Goal: Communication & Community: Answer question/provide support

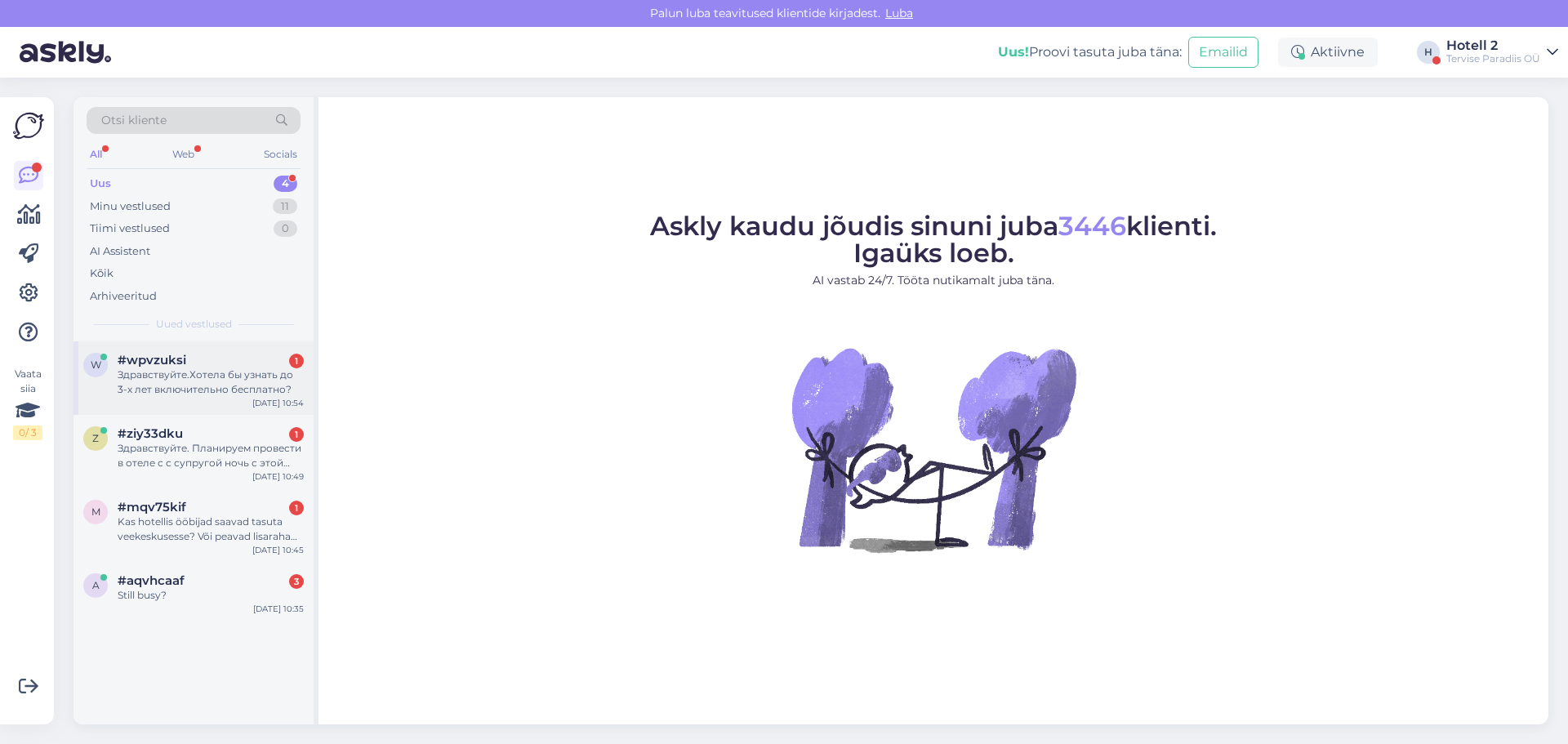
click at [208, 364] on div "#wpvzuksi 1" at bounding box center [210, 360] width 186 height 15
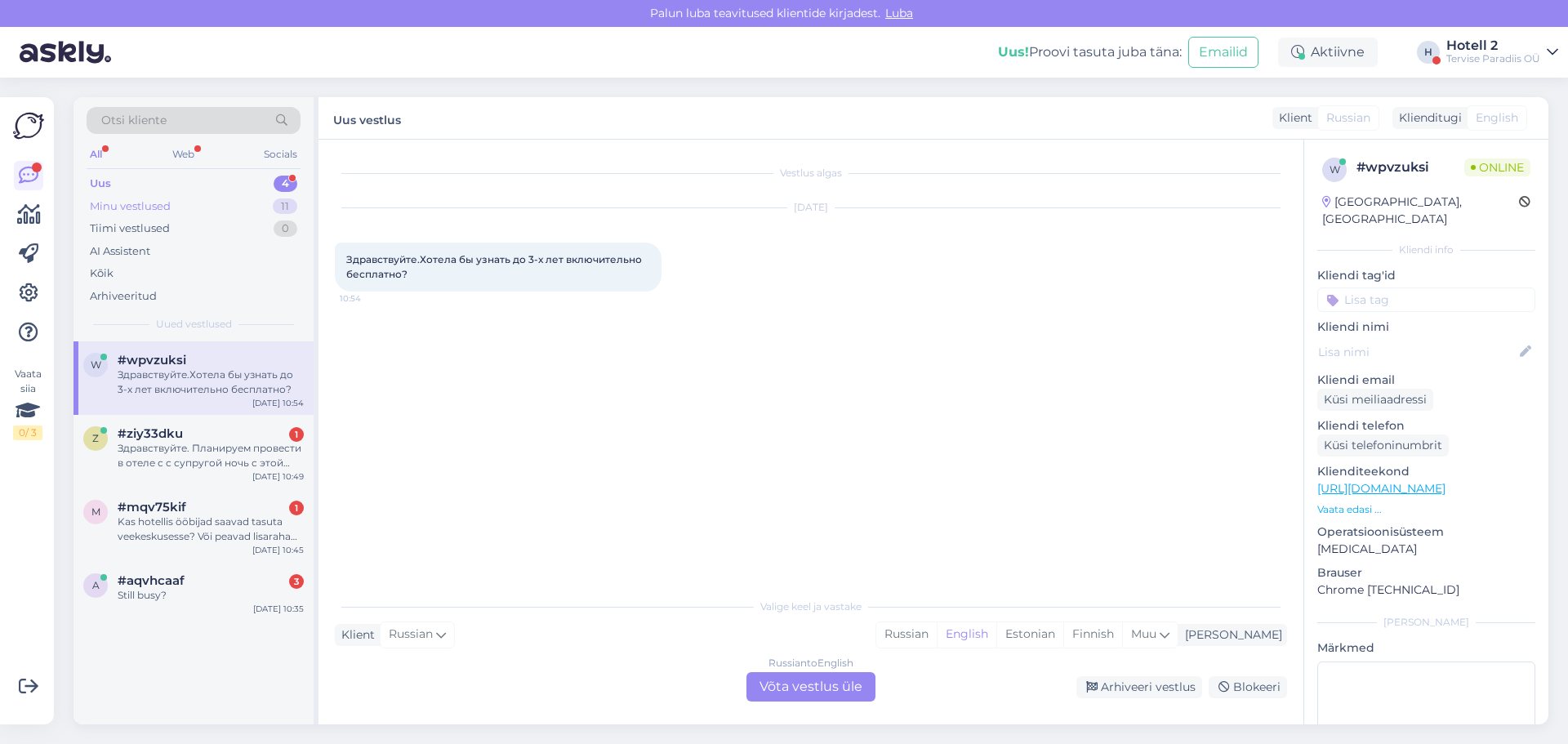
click at [193, 209] on div "Minu vestlused 11" at bounding box center [193, 206] width 214 height 23
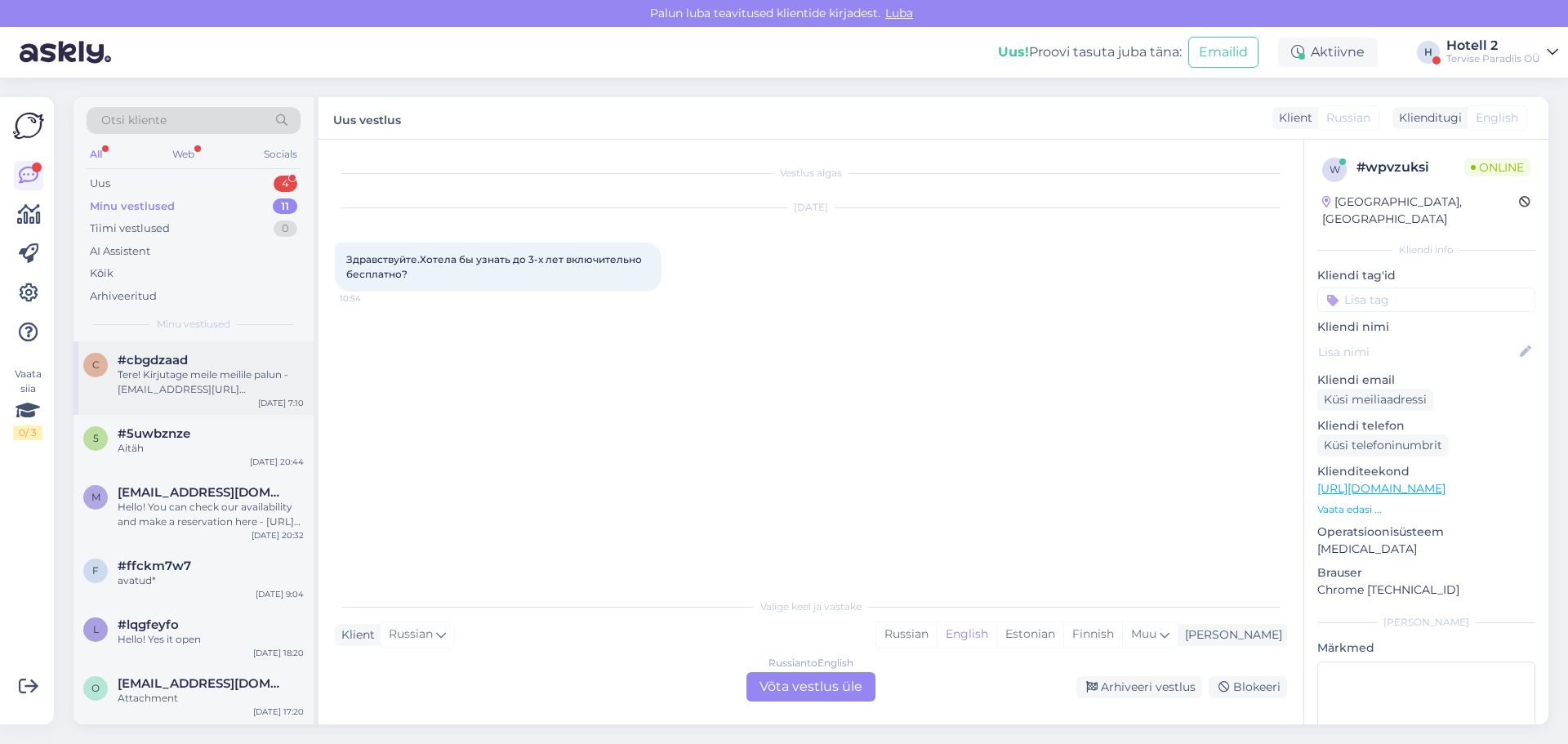
click at [184, 356] on span "#cbgdzaad" at bounding box center [152, 360] width 70 height 15
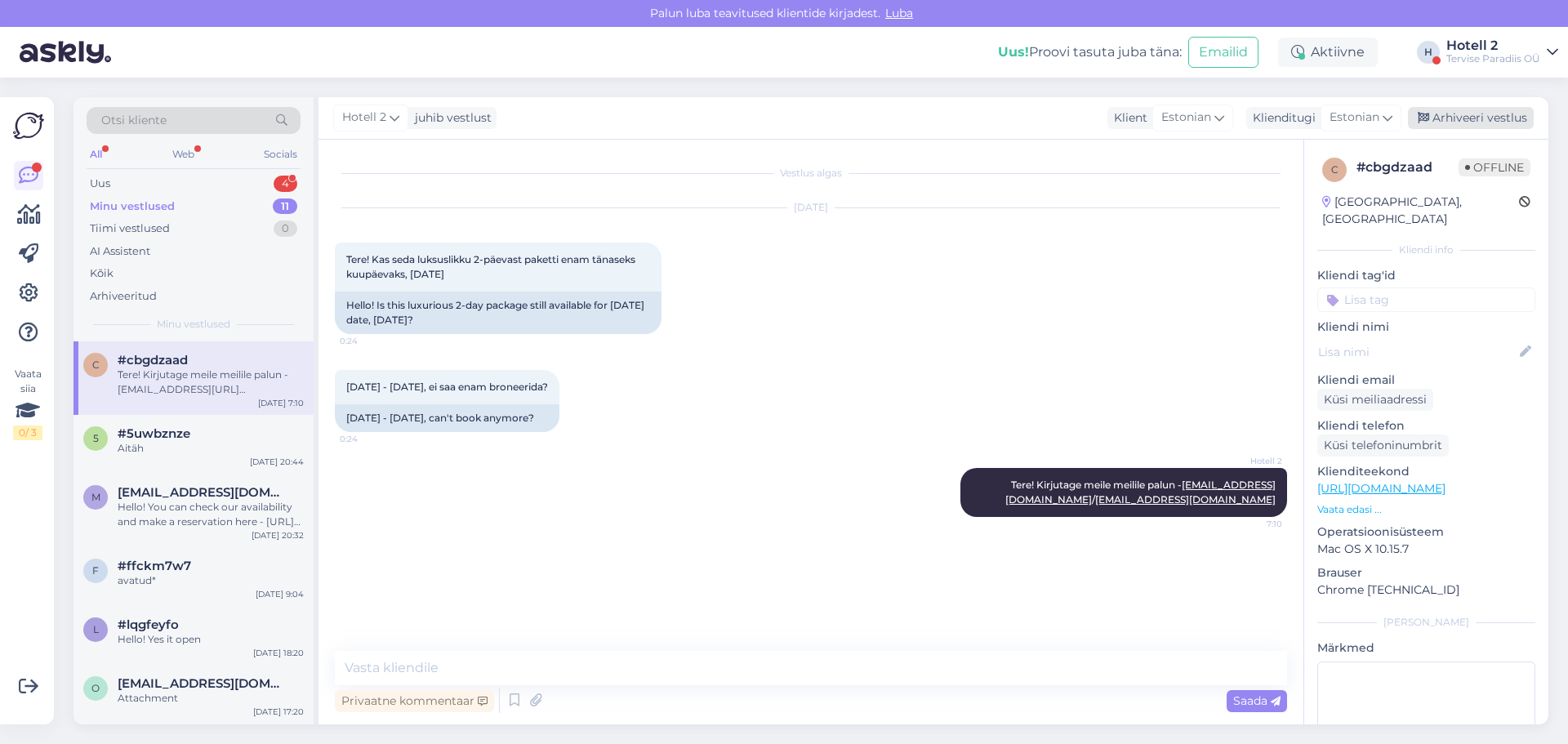
click at [1445, 113] on div "Arhiveeri vestlus" at bounding box center [1471, 117] width 126 height 22
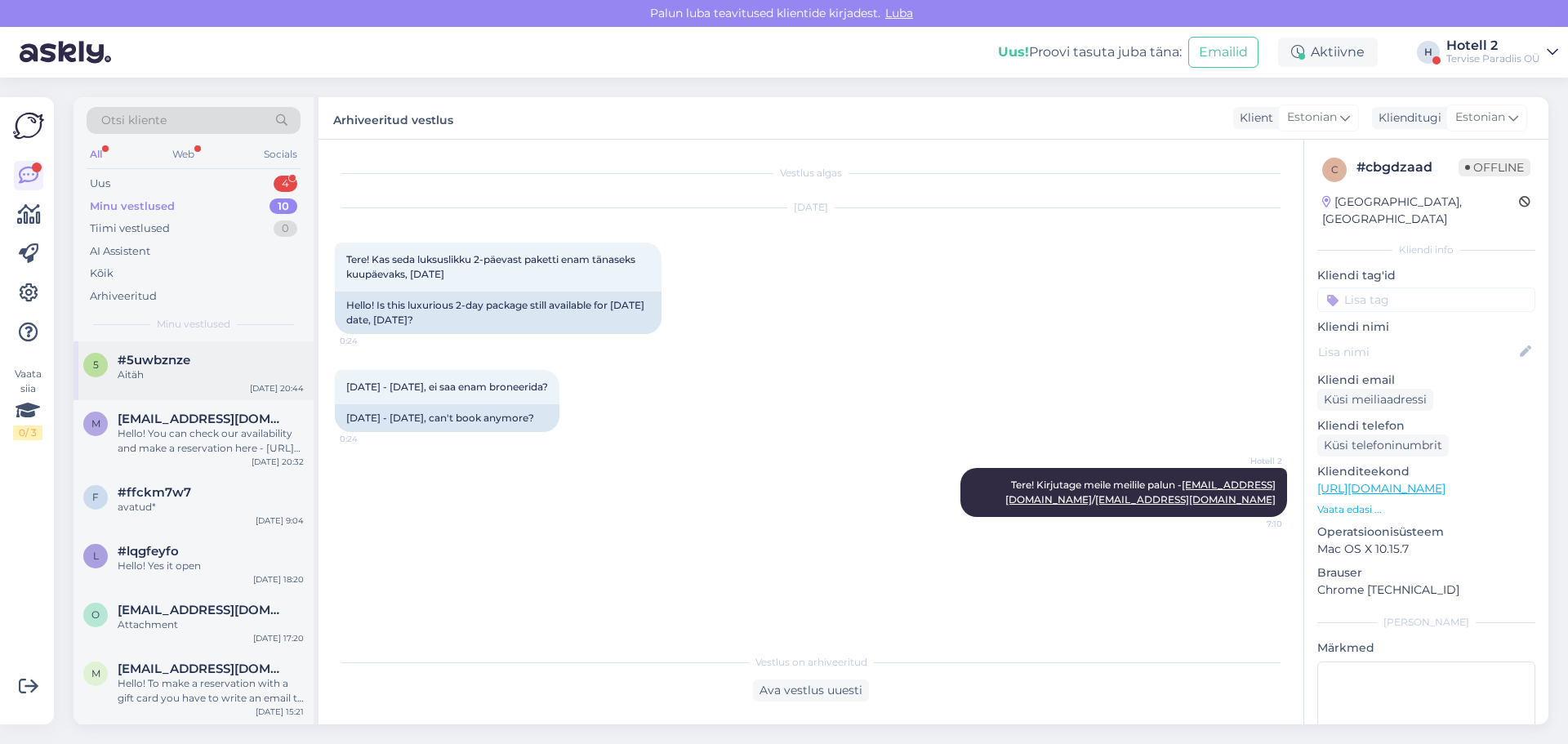
click at [161, 389] on div "5 #5uwbznze Aitäh [DATE] 20:44" at bounding box center [194, 371] width 240 height 59
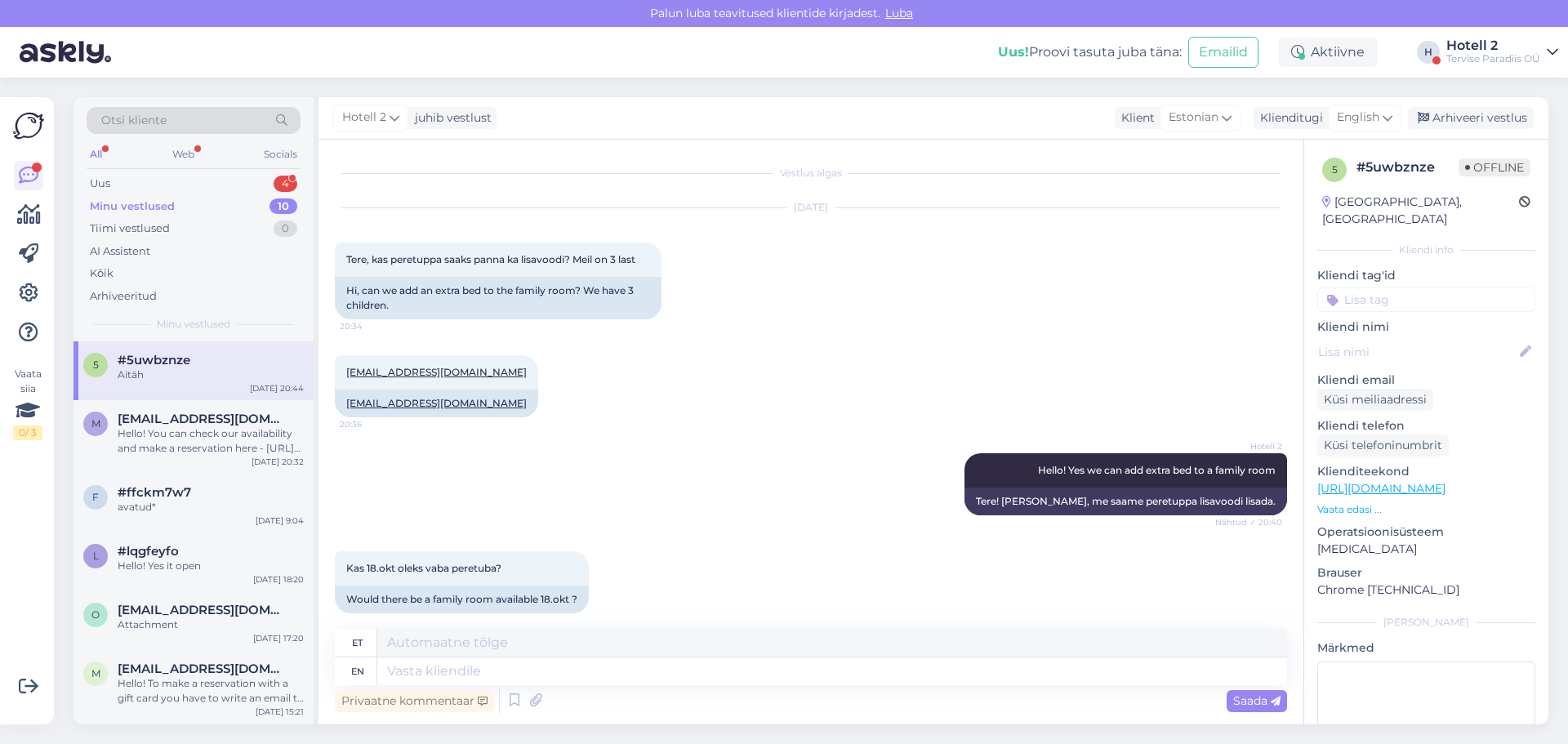
scroll to position [370, 0]
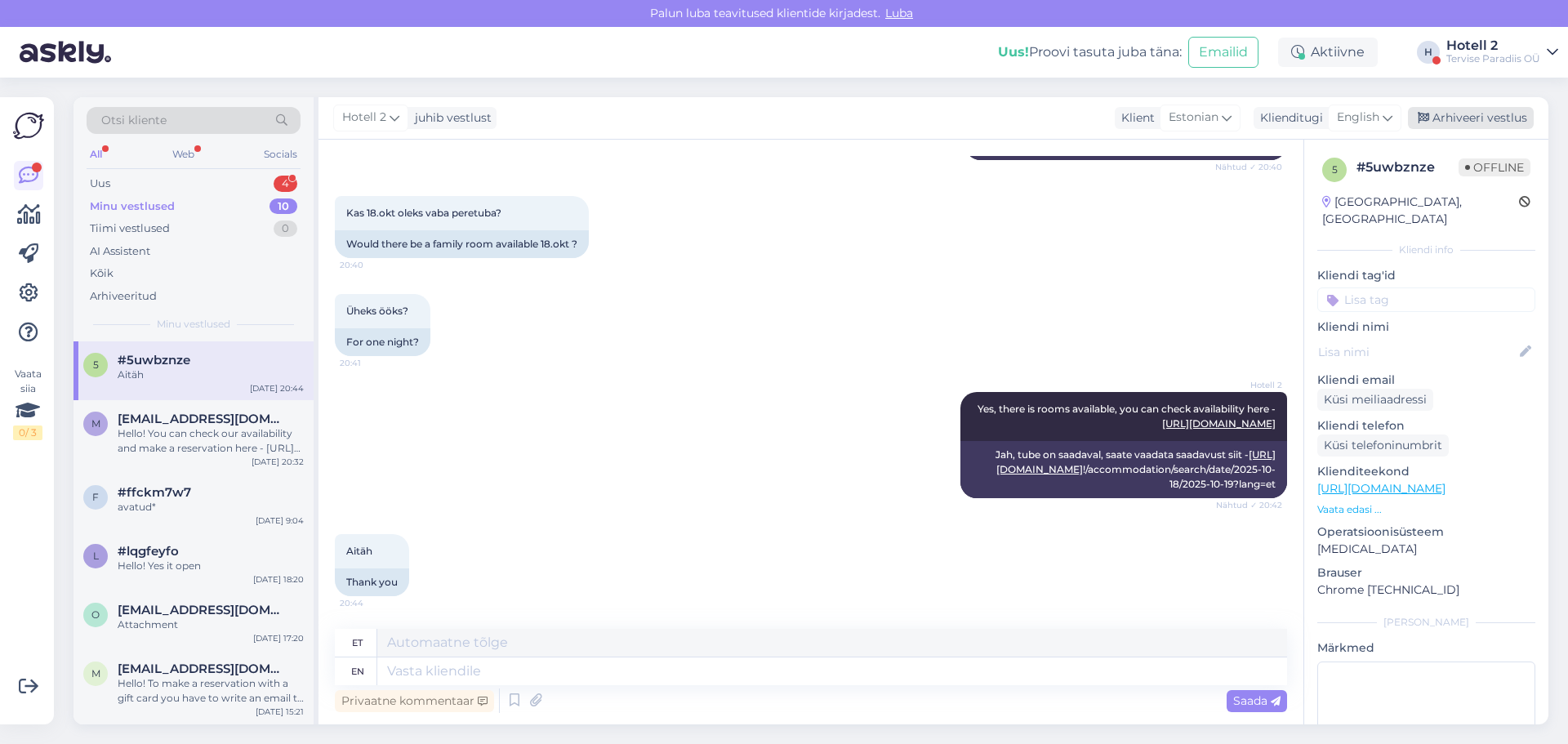
click at [1451, 111] on div "Arhiveeri vestlus" at bounding box center [1471, 117] width 126 height 22
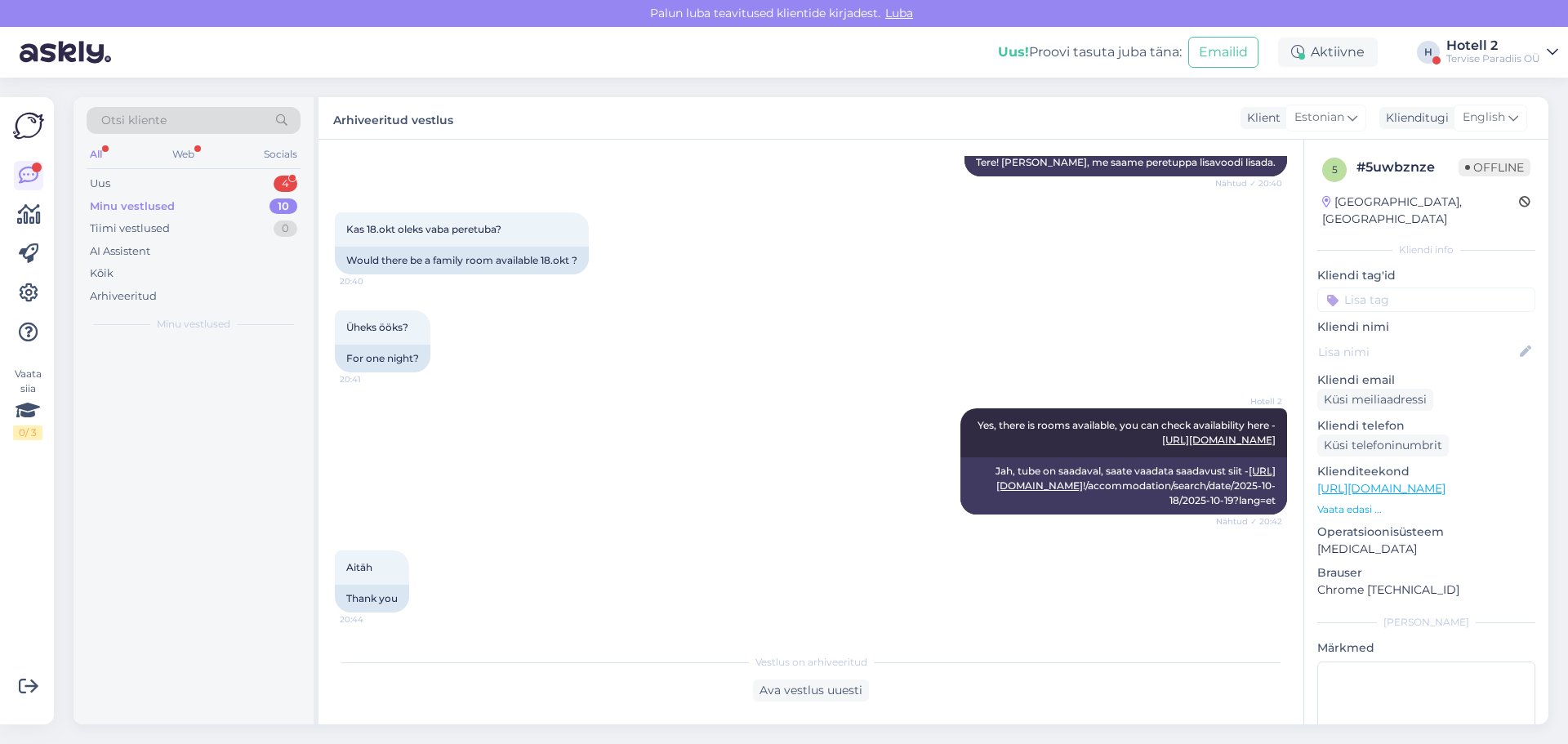
scroll to position [353, 0]
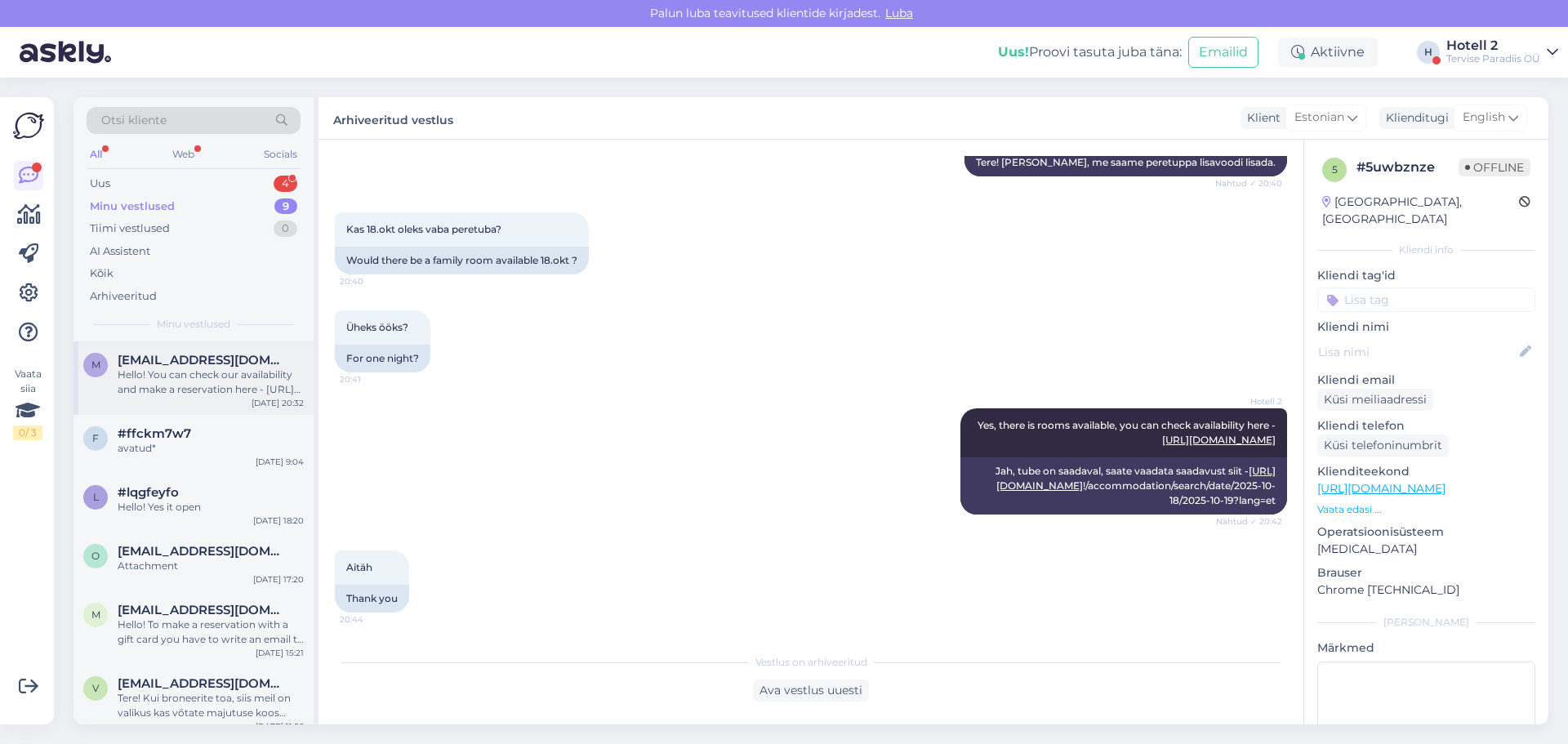
drag, startPoint x: 158, startPoint y: 381, endPoint x: 170, endPoint y: 378, distance: 12.4
click at [158, 380] on div "Hello! You can check our availability and make a reservation here - [URL][DOMAI…" at bounding box center [210, 382] width 186 height 29
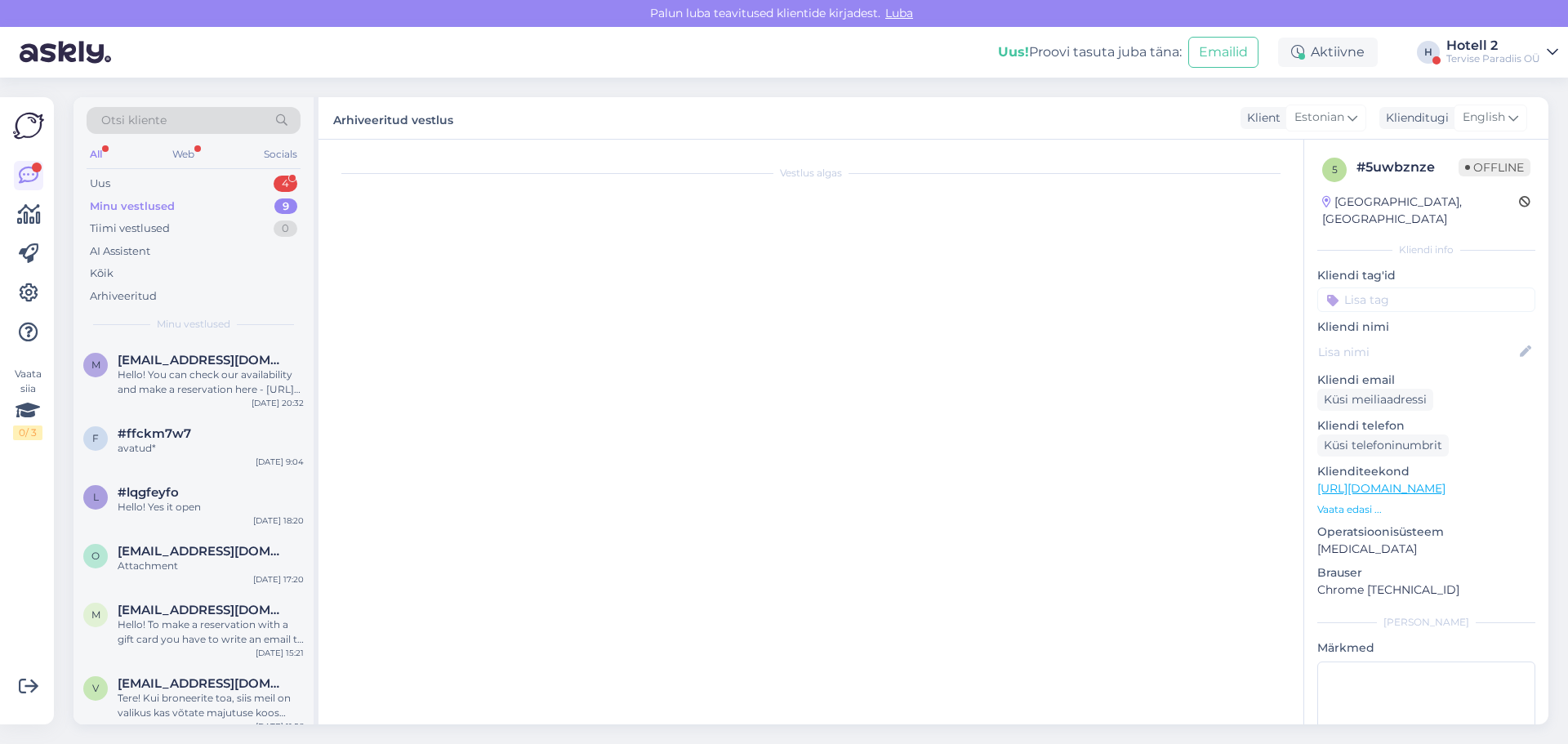
scroll to position [0, 0]
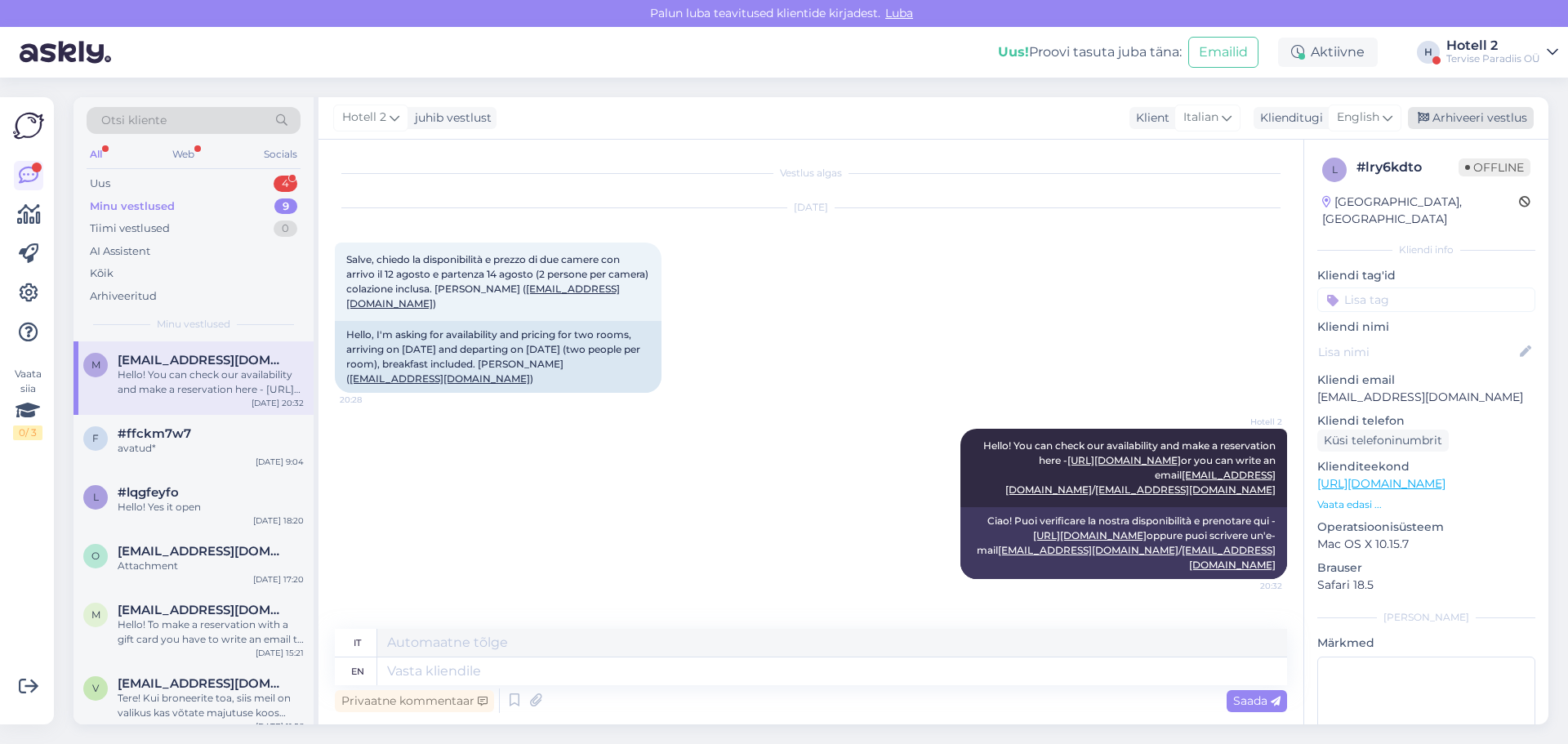
click at [1459, 112] on div "Arhiveeri vestlus" at bounding box center [1471, 117] width 126 height 22
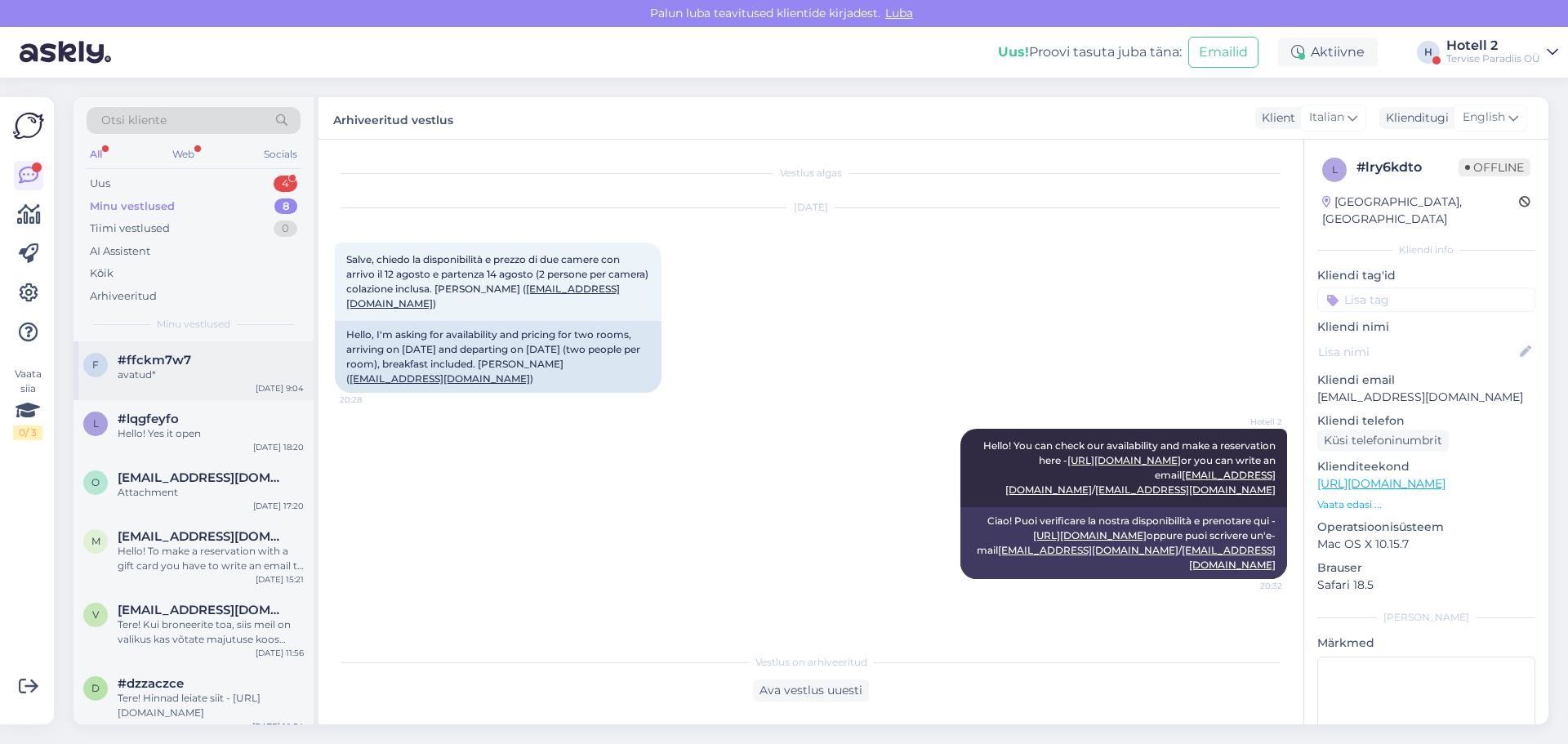
click at [184, 393] on div "f #ffckm7w7 avatud* [DATE] 9:04" at bounding box center [194, 371] width 240 height 59
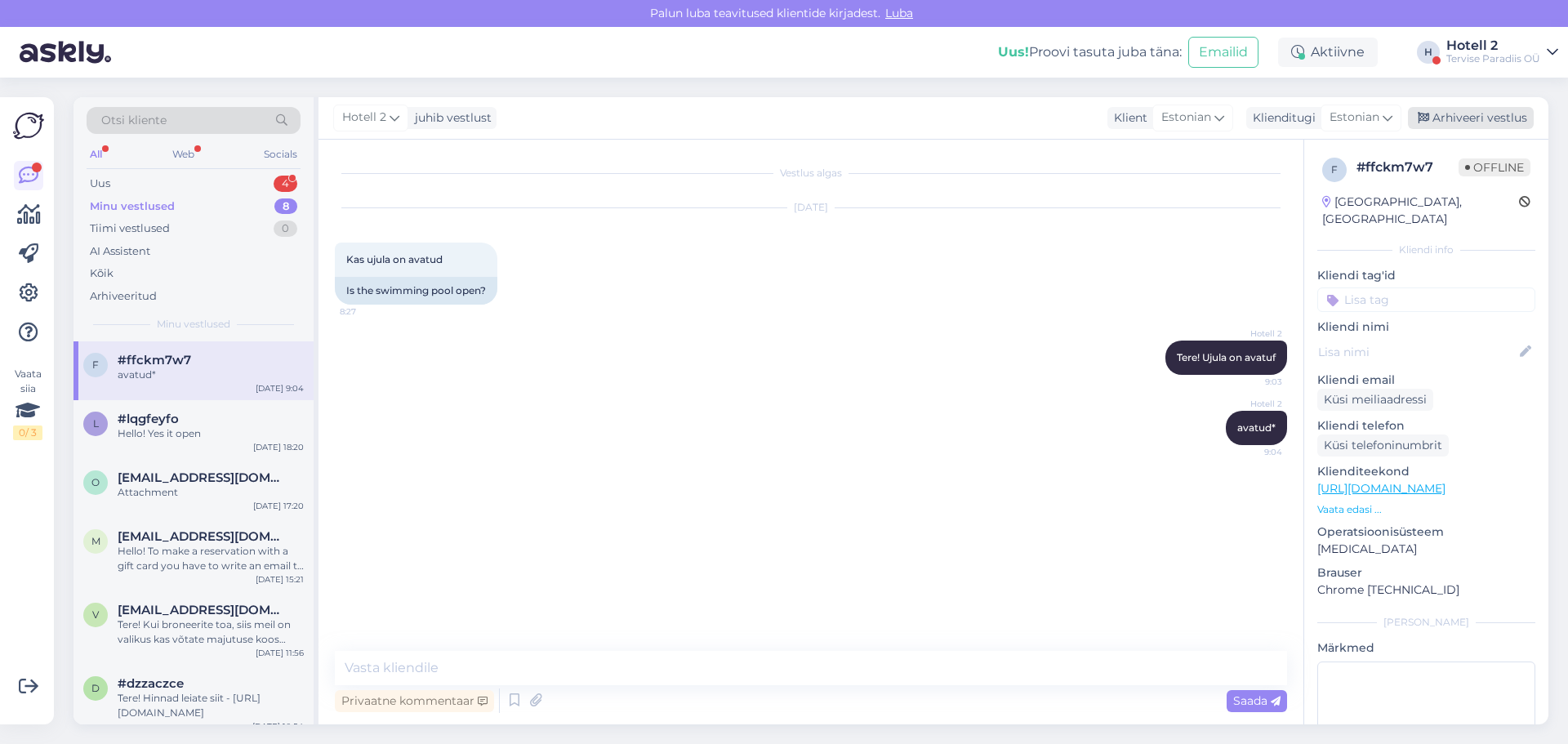
click at [1482, 123] on div "Arhiveeri vestlus" at bounding box center [1471, 117] width 126 height 22
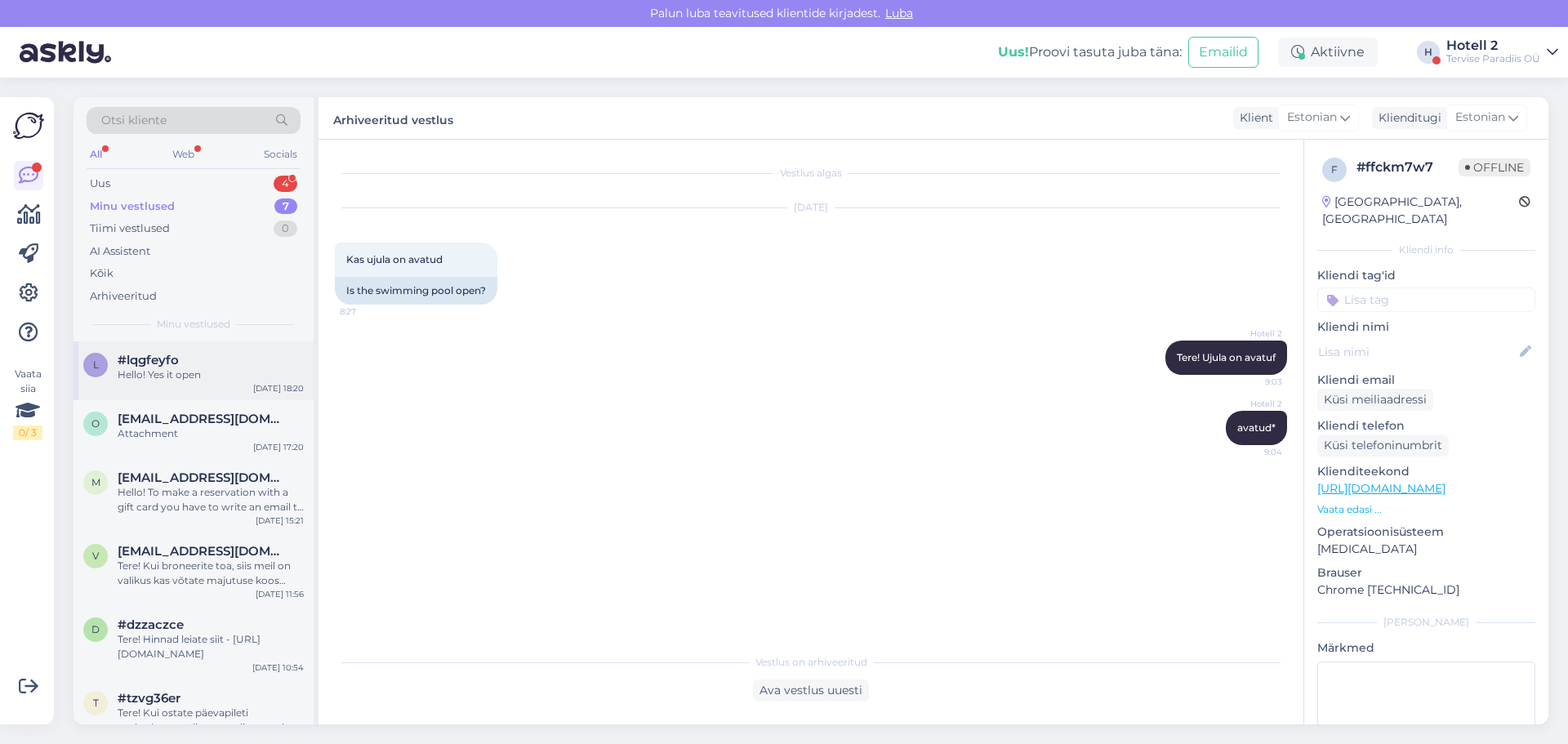
click at [147, 372] on div "Hello! Yes it open" at bounding box center [210, 375] width 186 height 15
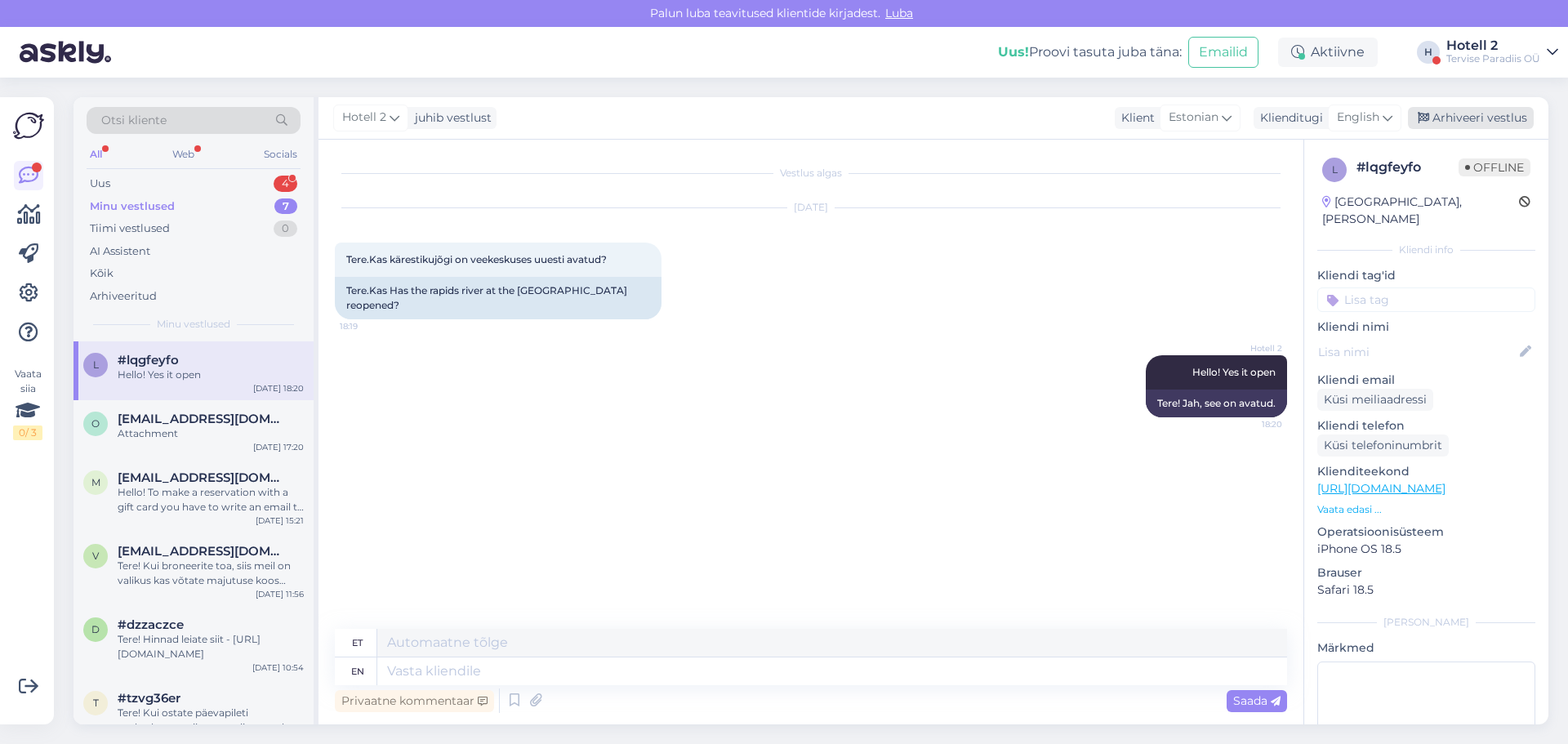
click at [1450, 114] on div "Arhiveeri vestlus" at bounding box center [1471, 117] width 126 height 22
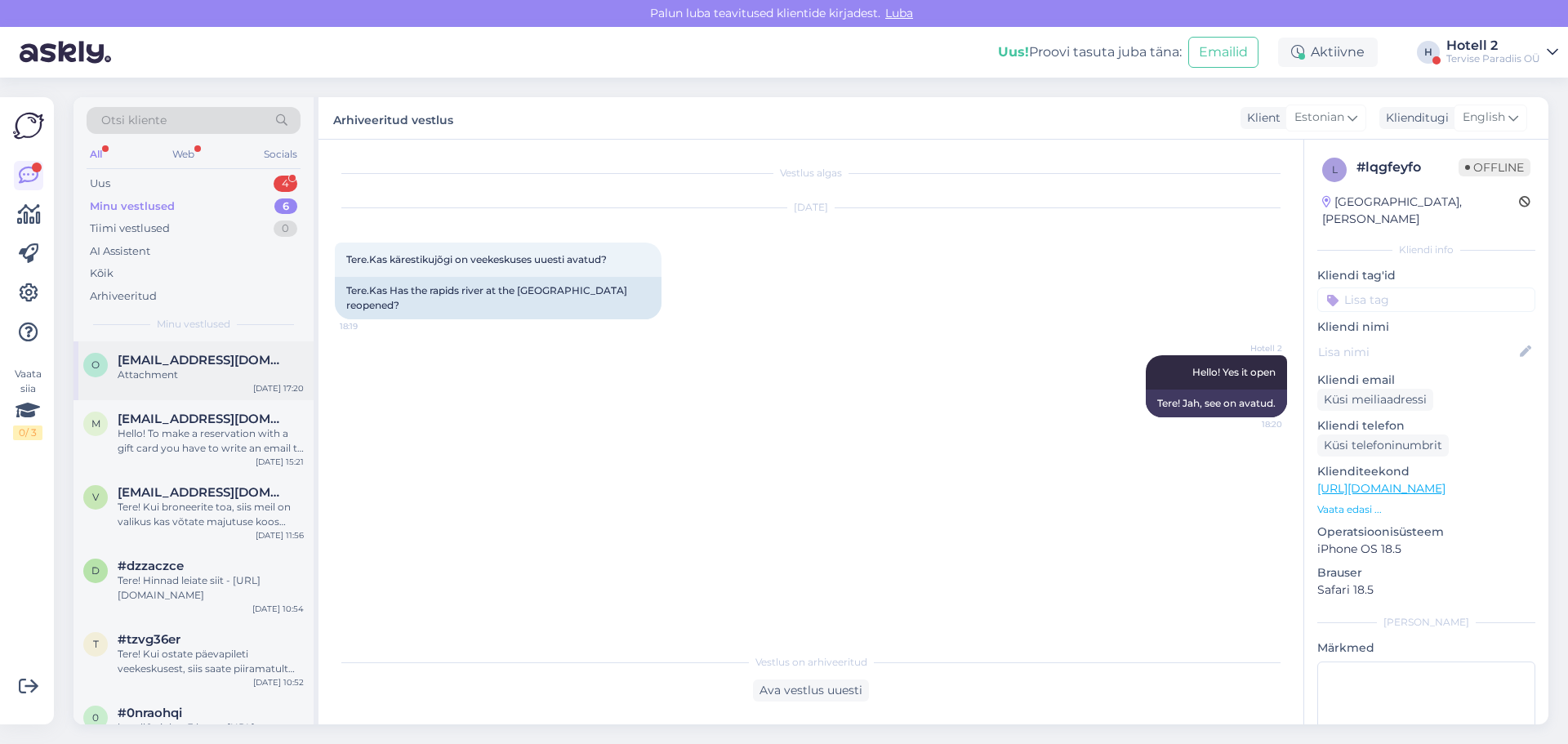
click at [212, 378] on div "Attachment" at bounding box center [210, 375] width 186 height 15
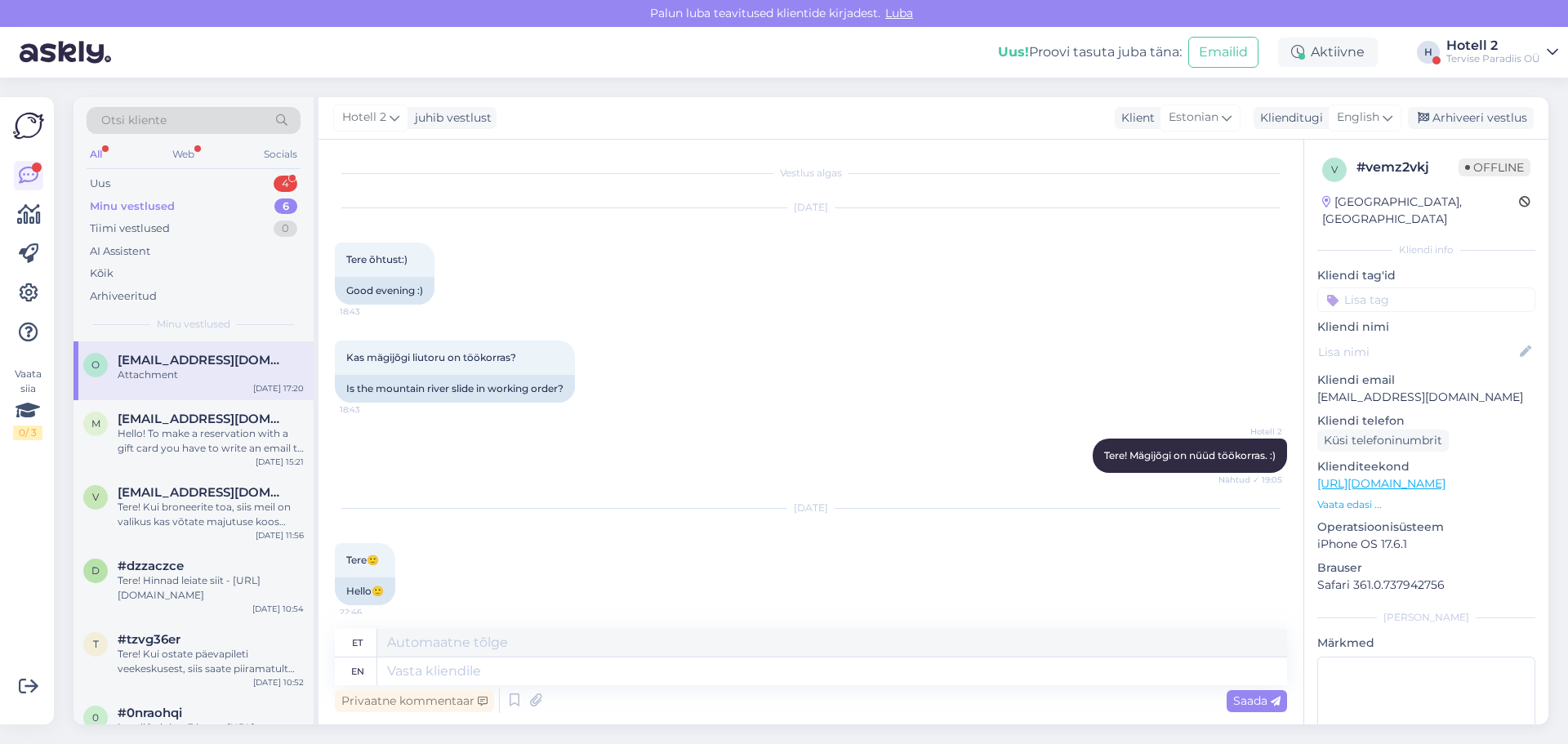
scroll to position [1858, 0]
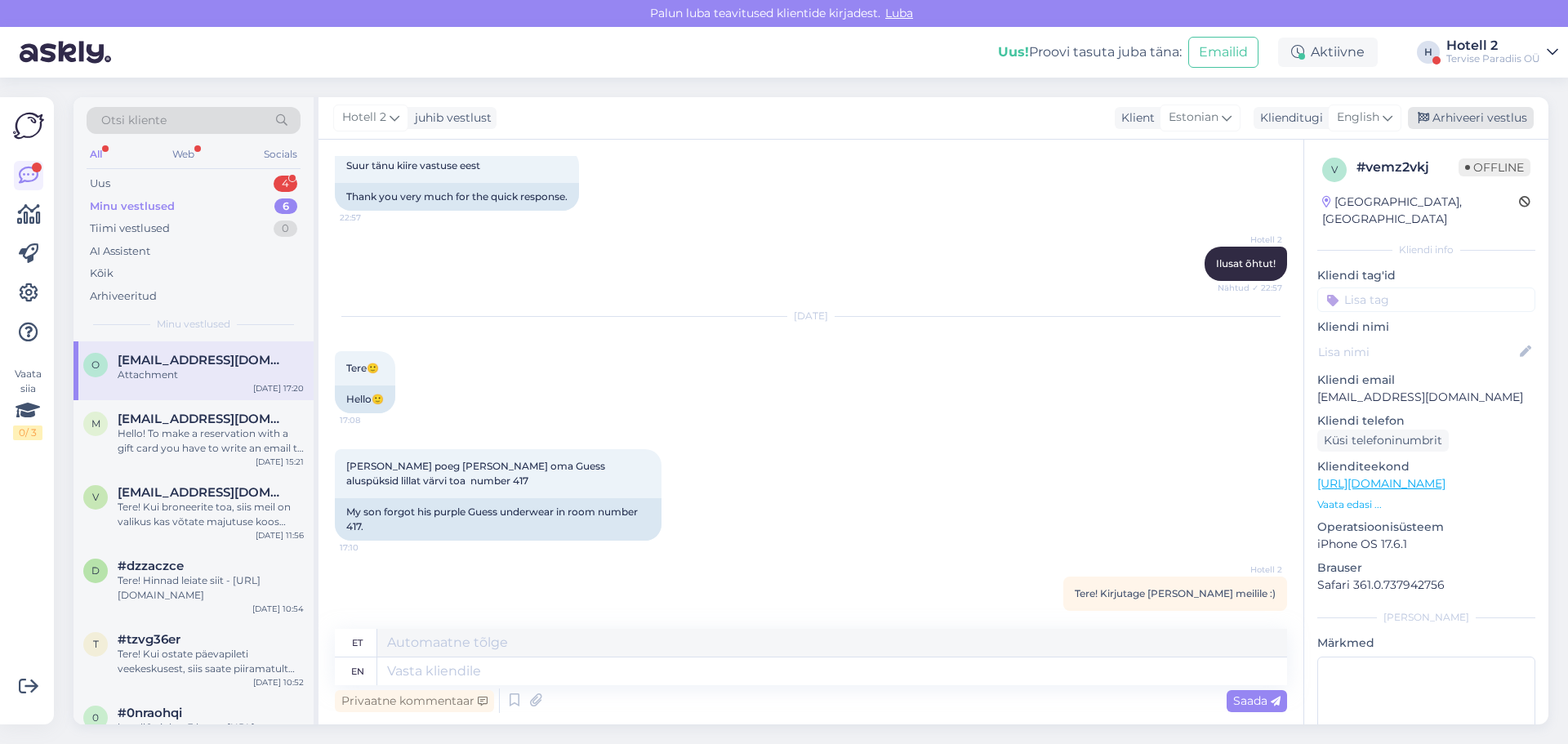
click at [1435, 120] on div "Arhiveeri vestlus" at bounding box center [1471, 117] width 126 height 22
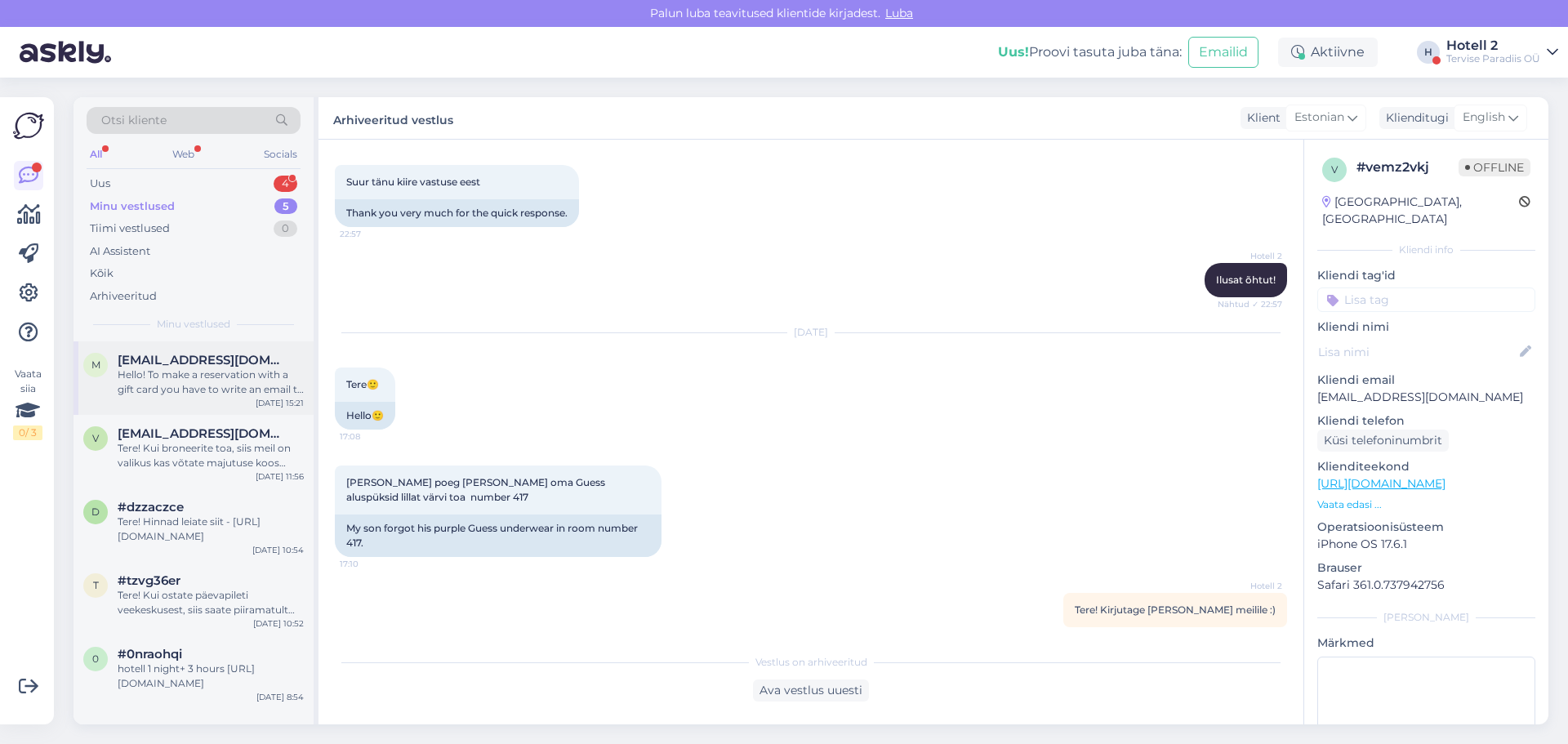
click at [137, 365] on span "[EMAIL_ADDRESS][DOMAIN_NAME]" at bounding box center [202, 360] width 170 height 15
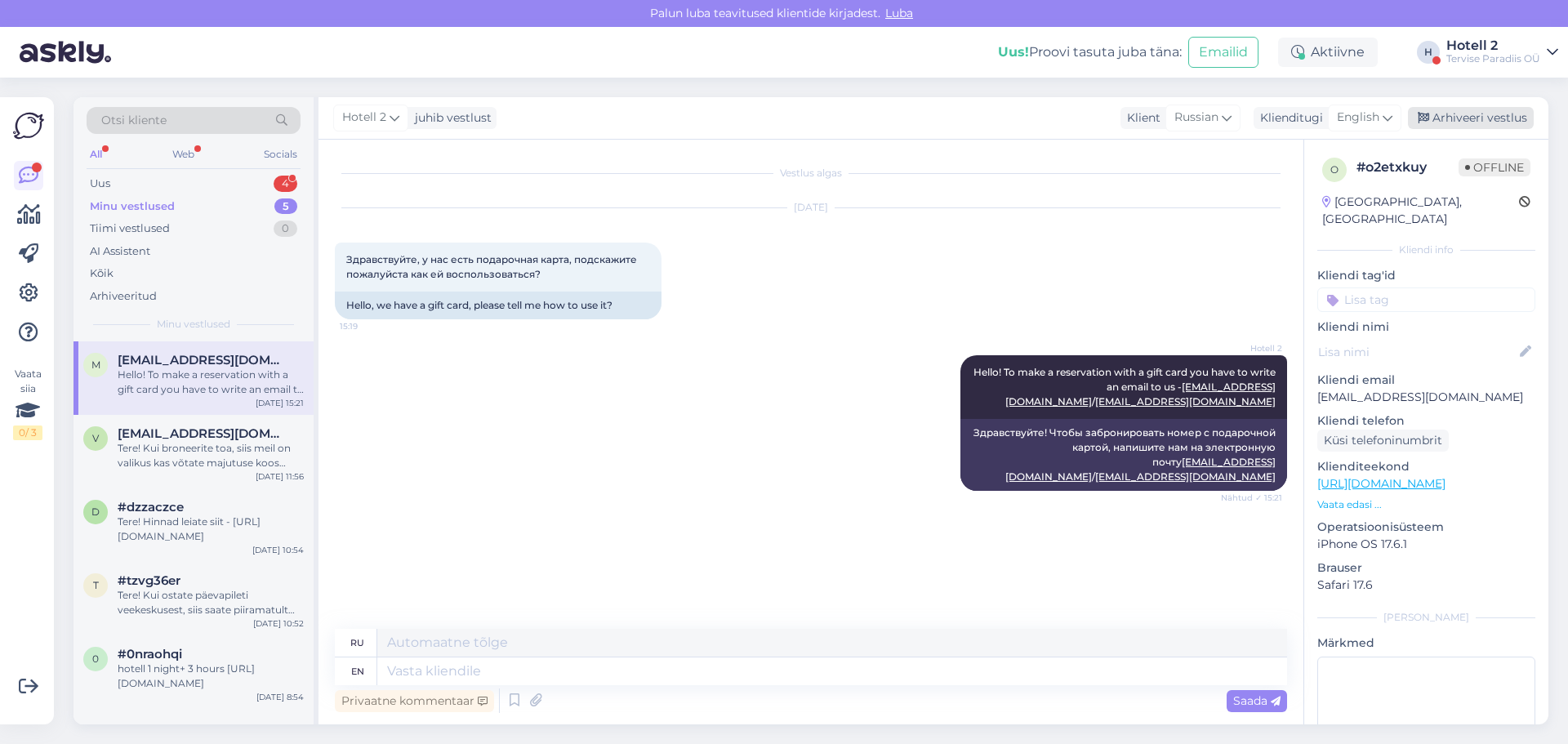
click at [1455, 118] on div "Arhiveeri vestlus" at bounding box center [1471, 117] width 126 height 22
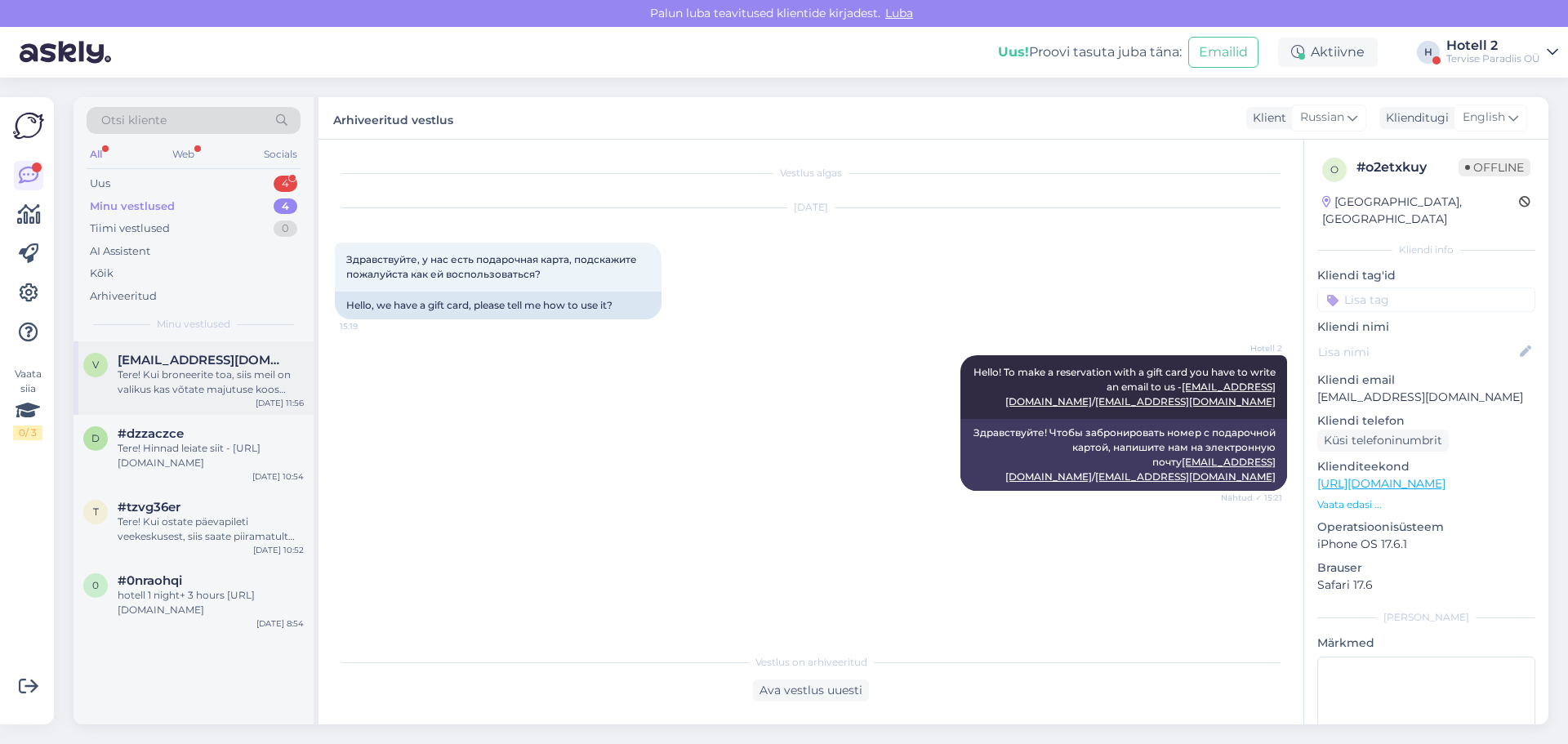
click at [228, 374] on div "Tere! Kui broneerite toa, siis meil on valikus kas võtate majutuse koos veeparg…" at bounding box center [210, 382] width 186 height 29
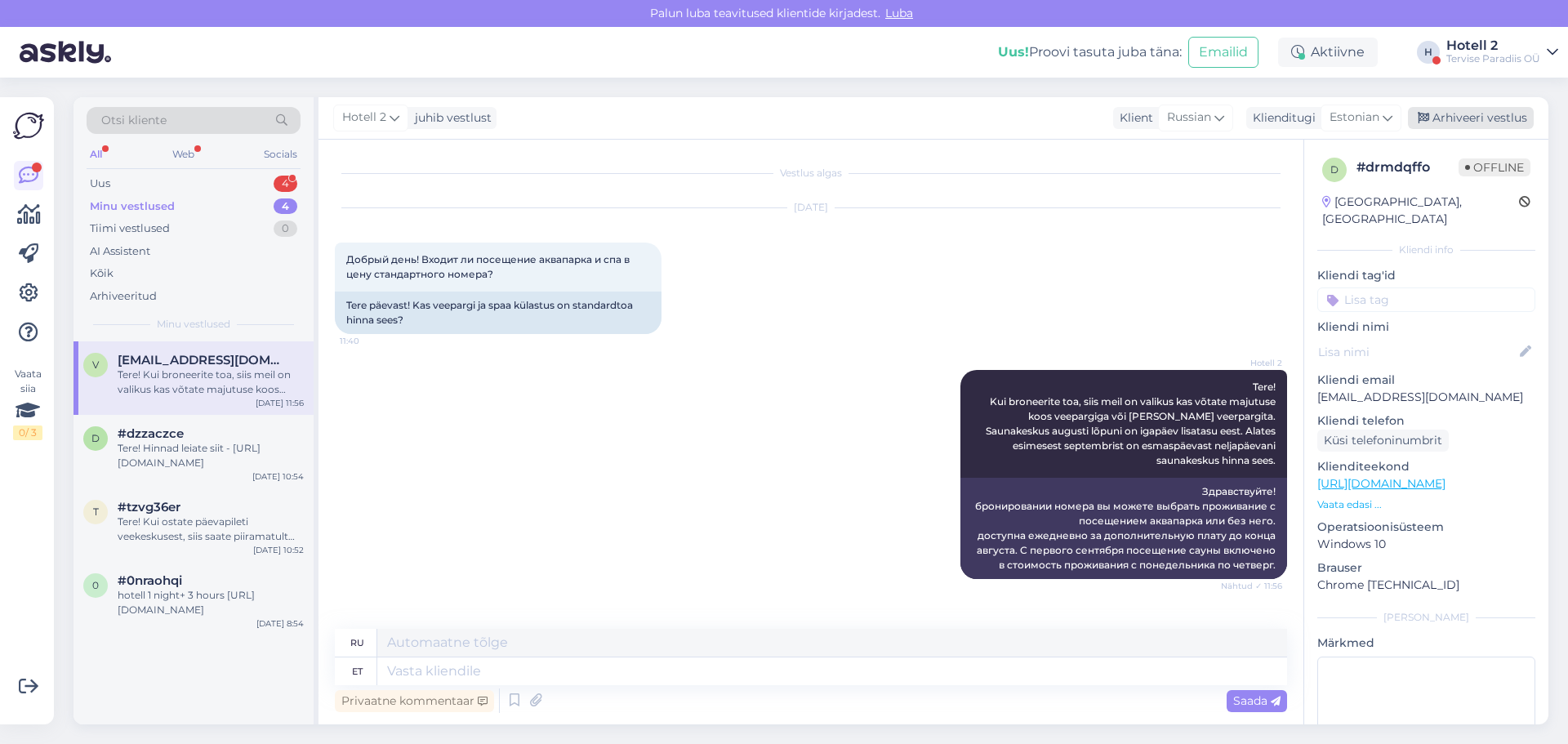
click at [1449, 124] on div "Arhiveeri vestlus" at bounding box center [1471, 117] width 126 height 22
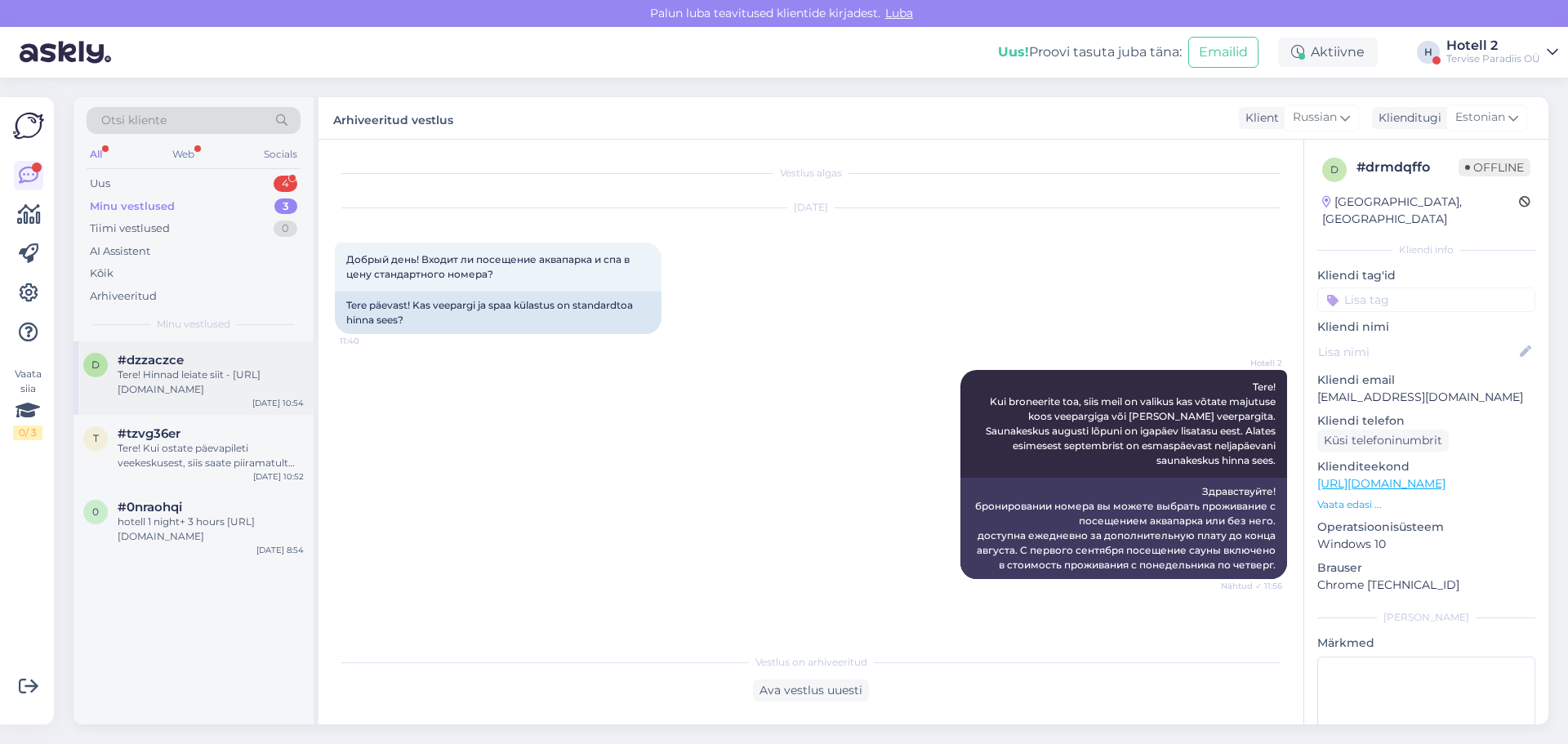
click at [202, 363] on div "#dzzaczce" at bounding box center [210, 360] width 186 height 15
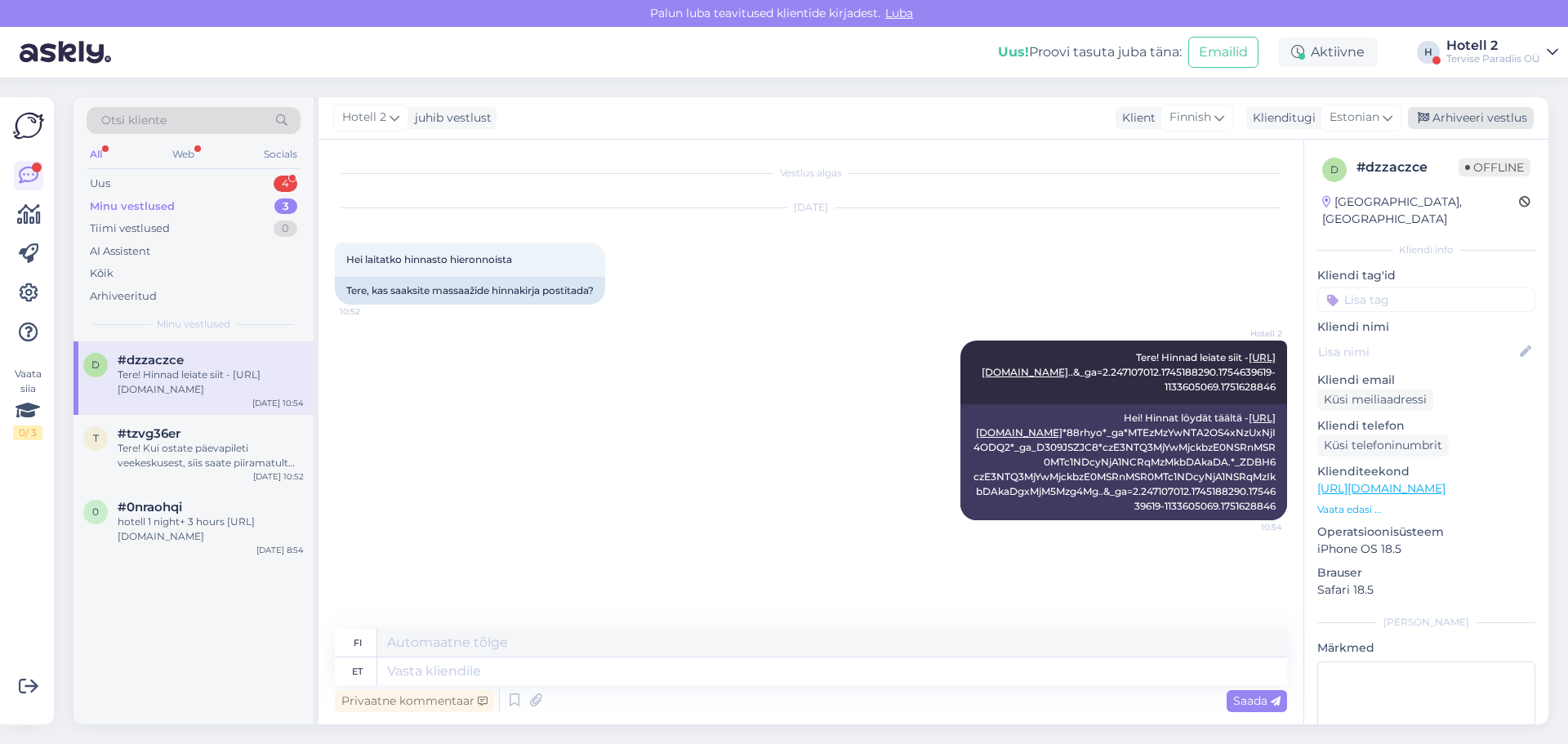
click at [1469, 118] on div "Arhiveeri vestlus" at bounding box center [1471, 117] width 126 height 22
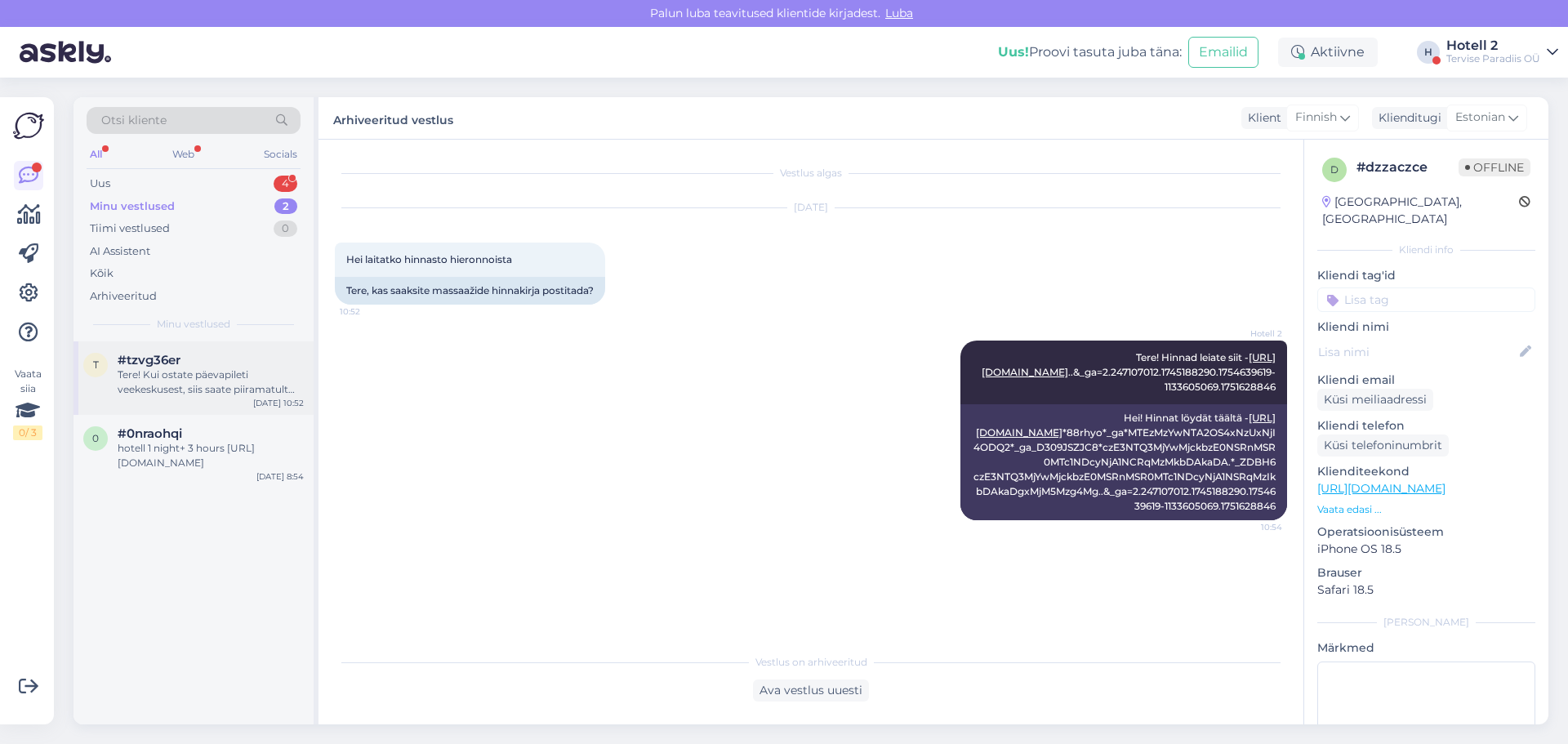
click at [219, 367] on div "#tzvg36er" at bounding box center [210, 360] width 186 height 15
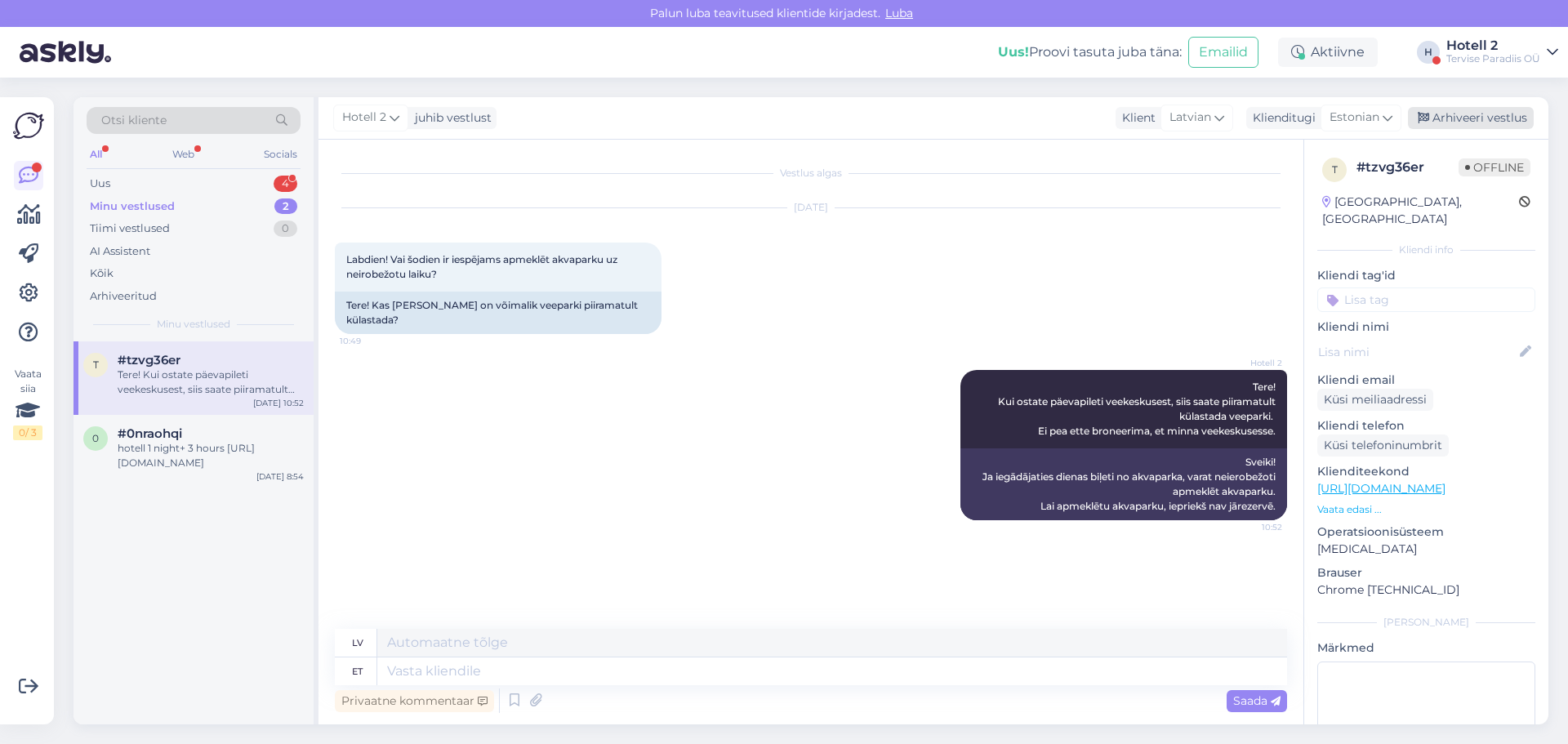
click at [1451, 117] on div "Arhiveeri vestlus" at bounding box center [1471, 117] width 126 height 22
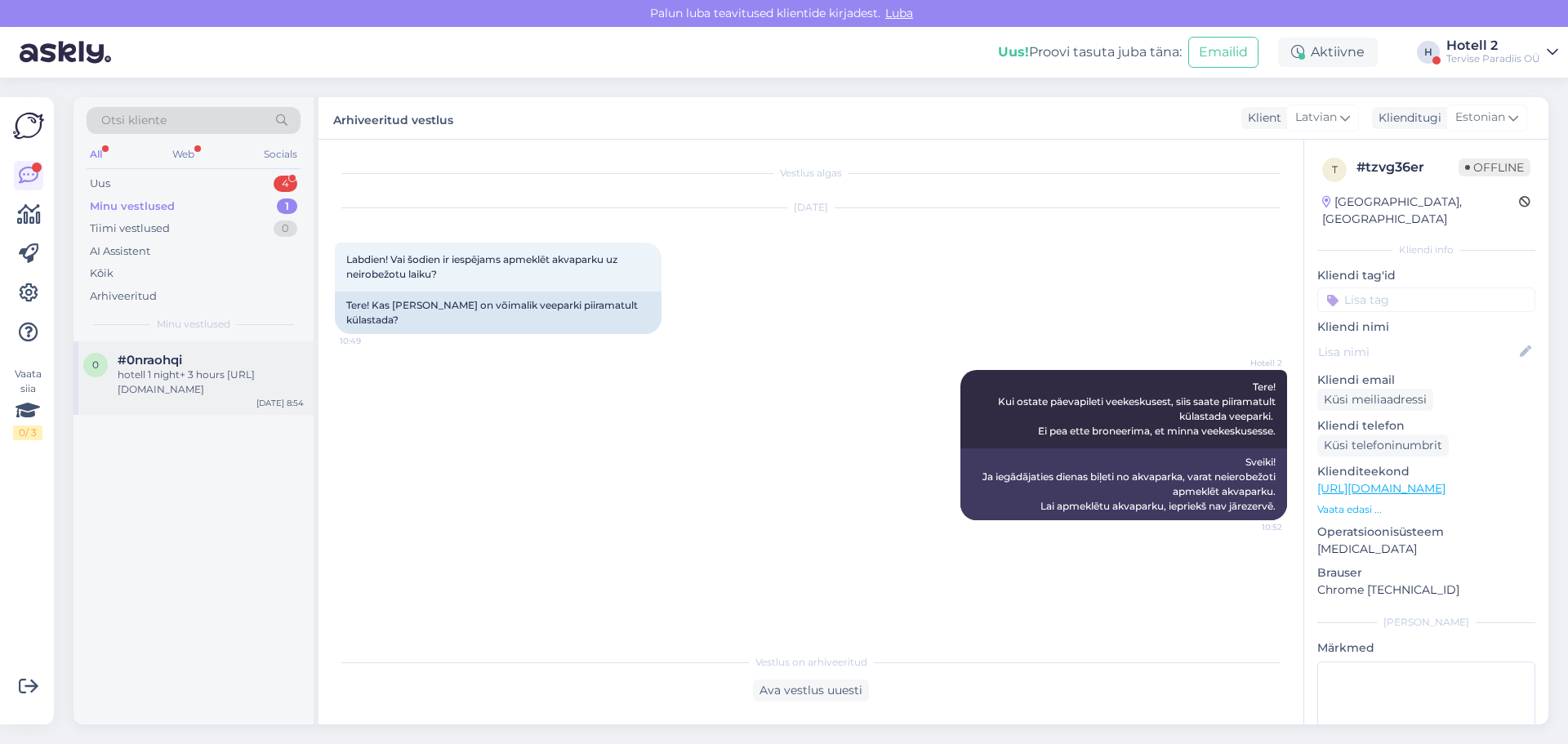
click at [171, 366] on span "#0nraohqi" at bounding box center [149, 360] width 65 height 15
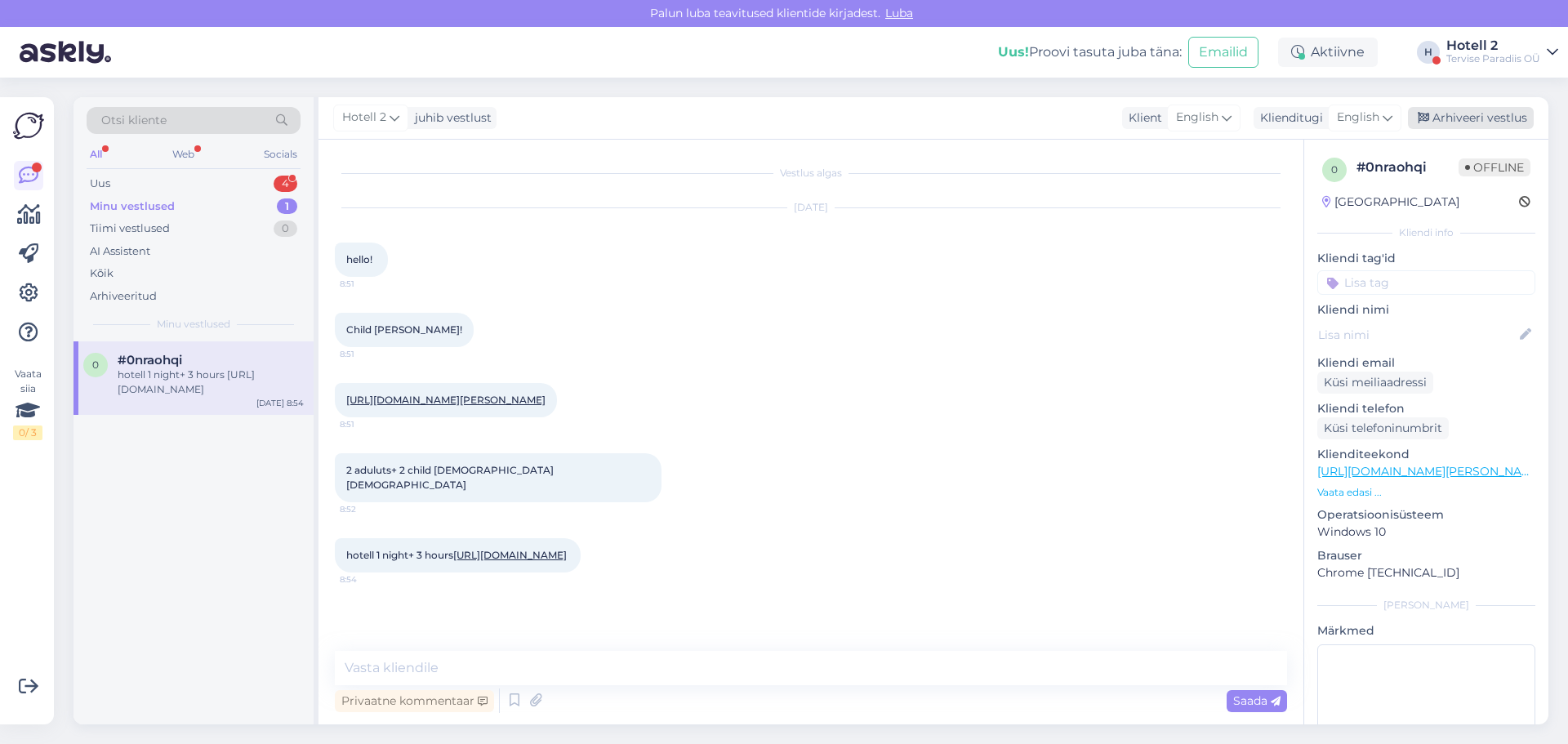
click at [1438, 117] on div "Arhiveeri vestlus" at bounding box center [1471, 117] width 126 height 22
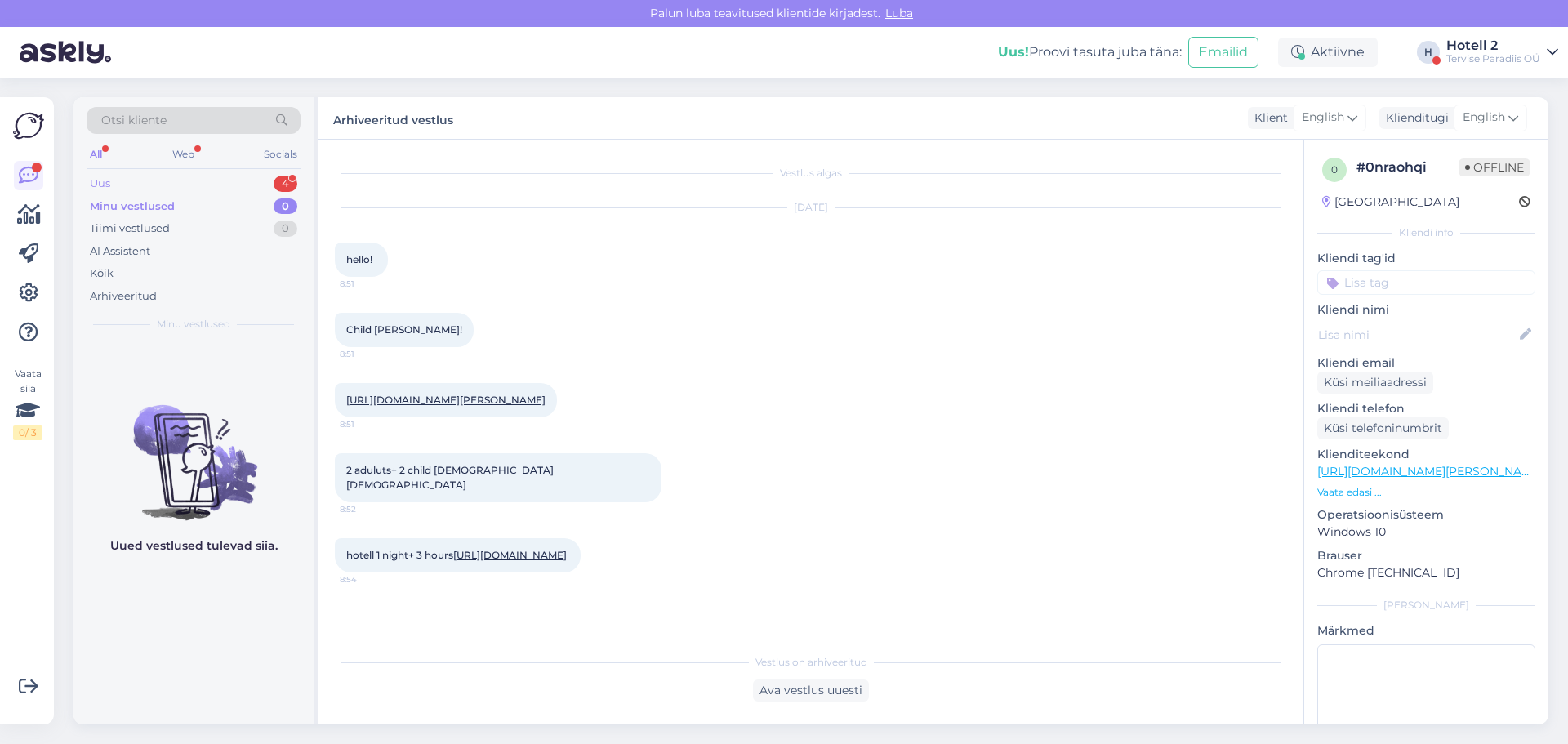
click at [173, 183] on div "Uus 4" at bounding box center [193, 183] width 214 height 23
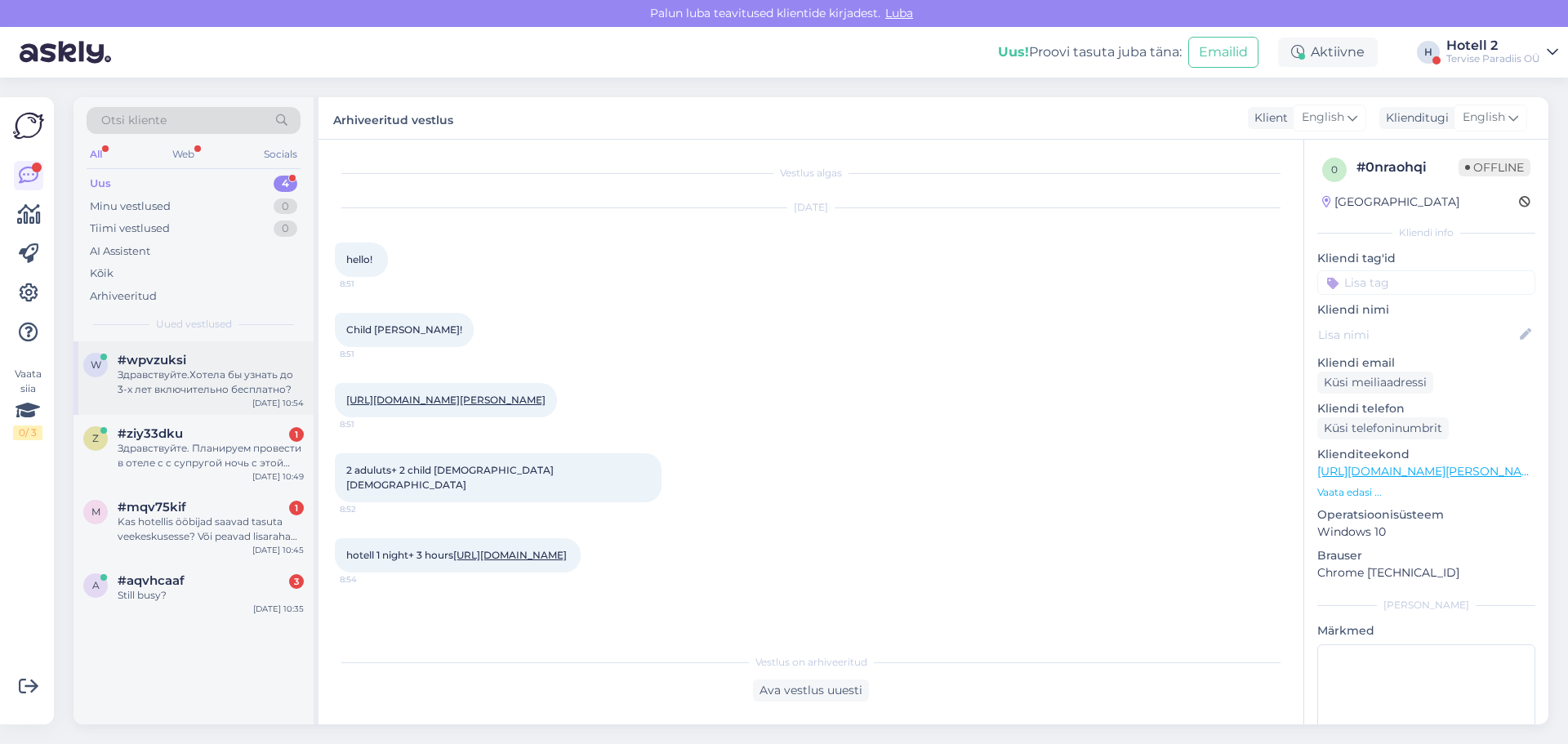
click at [180, 375] on div "Здравствуйте.Хотела бы узнать до 3-х лет включительно бесплатно?" at bounding box center [210, 382] width 186 height 29
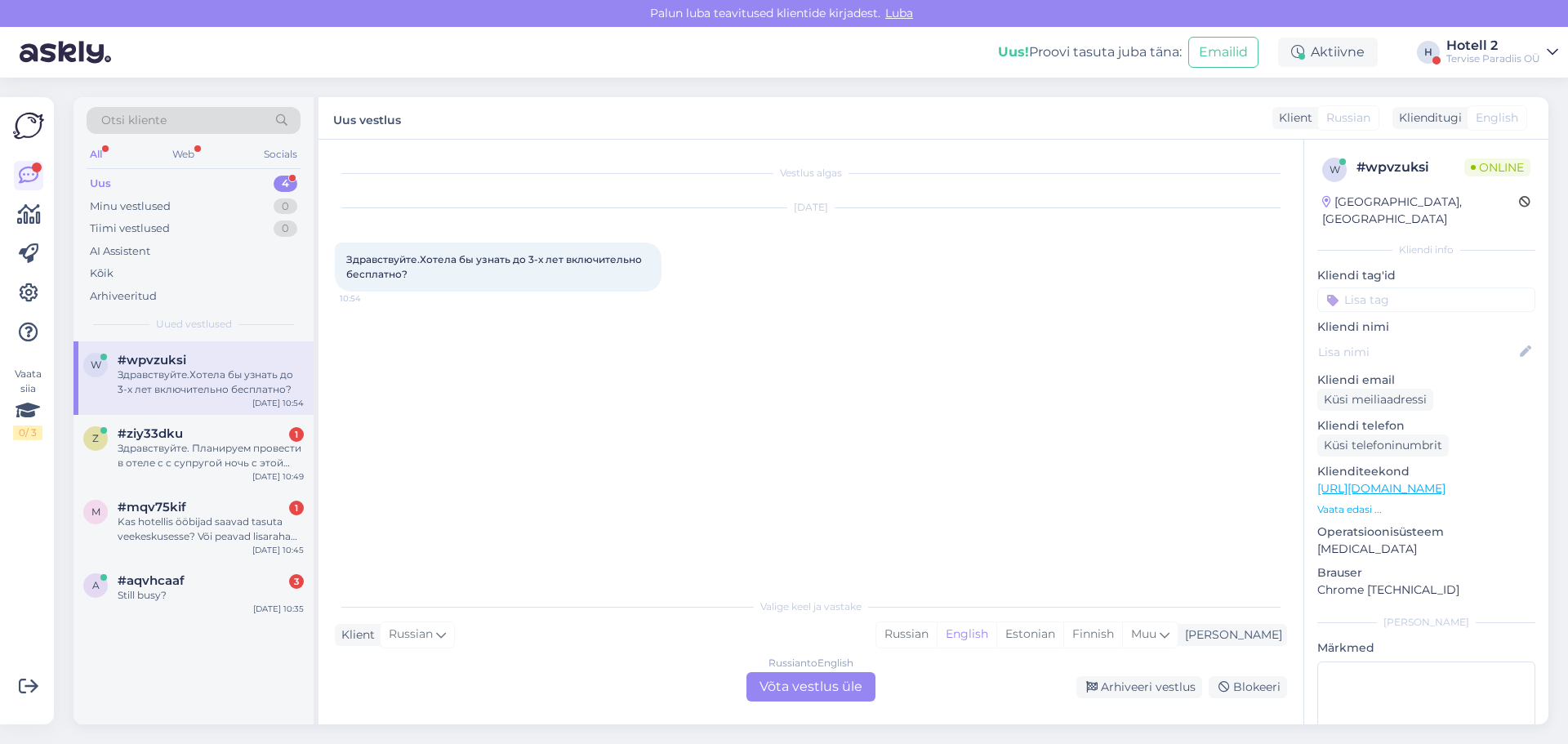
click at [820, 690] on div "Russian to English Võta vestlus üle" at bounding box center [811, 687] width 129 height 29
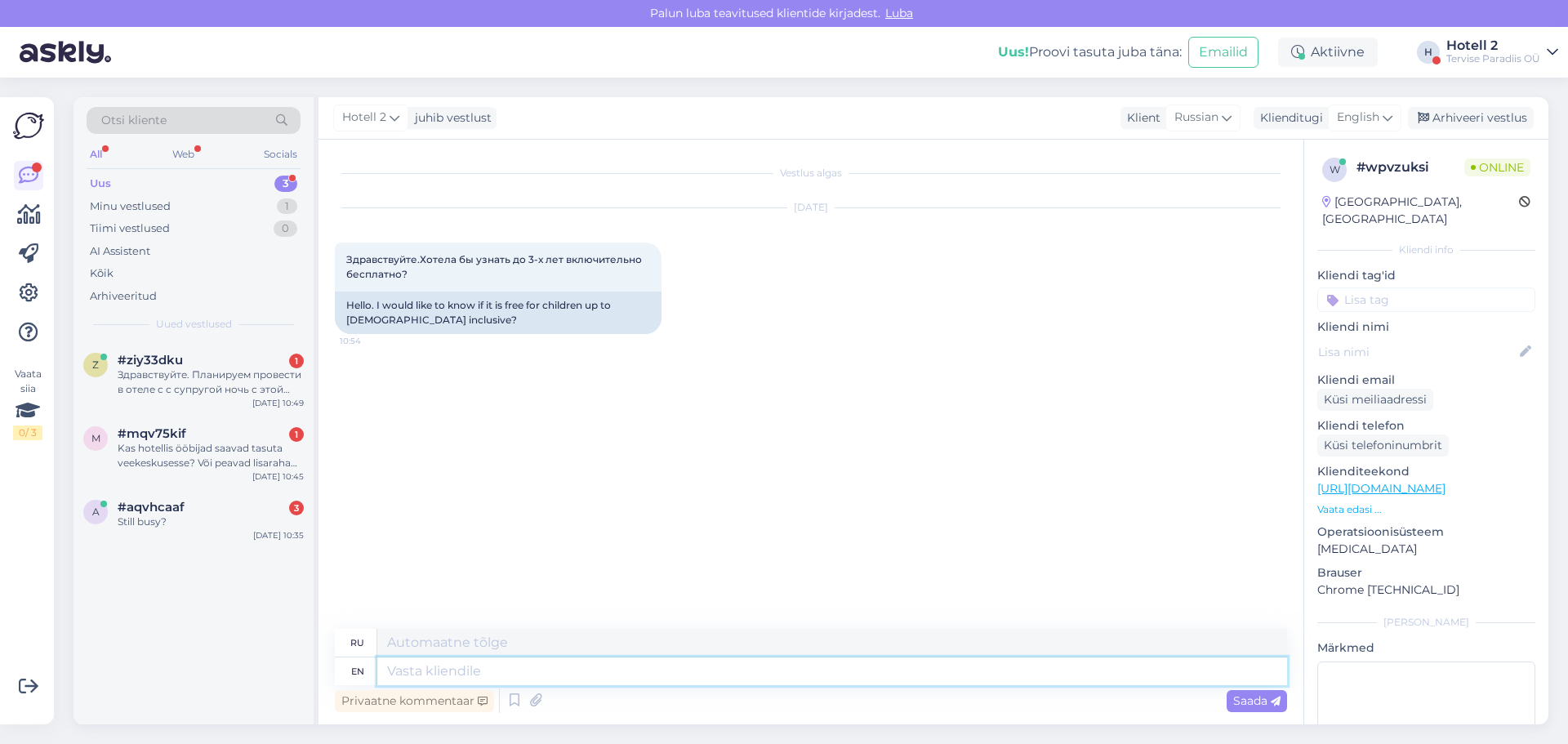
click at [394, 676] on textarea at bounding box center [831, 671] width 910 height 27
click at [205, 436] on div "#mqv75kif 1" at bounding box center [210, 433] width 186 height 15
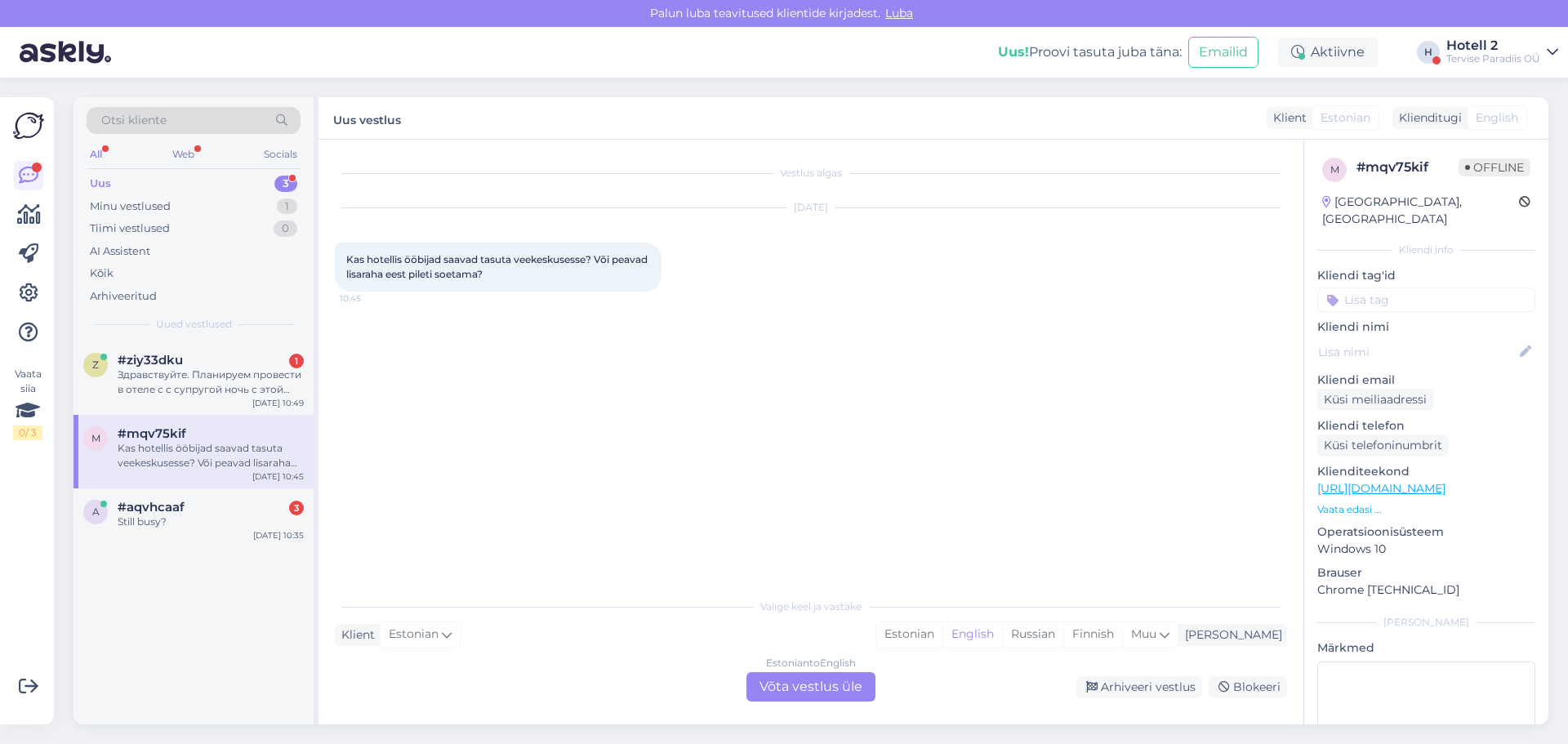
click at [821, 699] on div "Estonian to English Võta vestlus üle" at bounding box center [811, 687] width 129 height 29
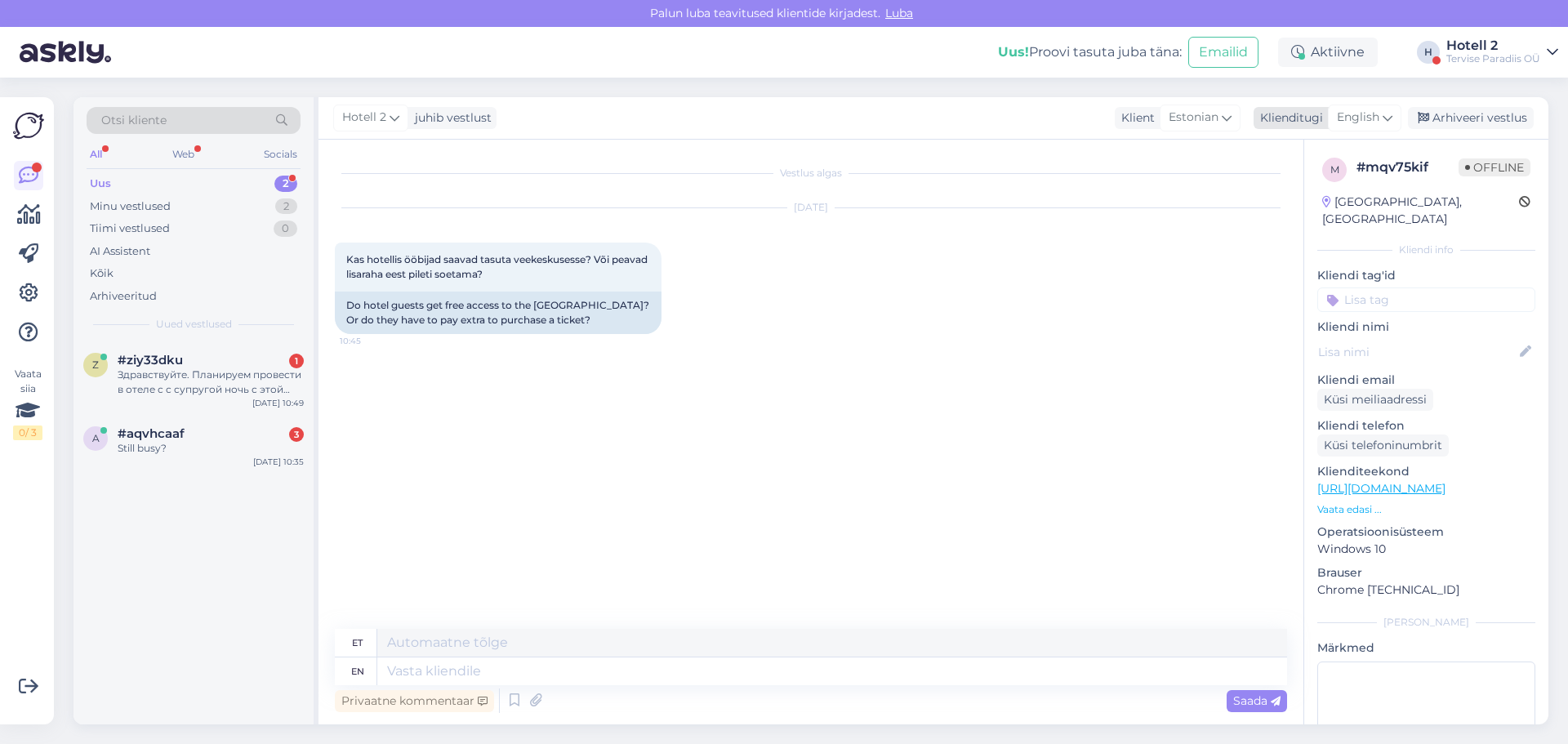
click at [1378, 119] on span "English" at bounding box center [1358, 117] width 43 height 18
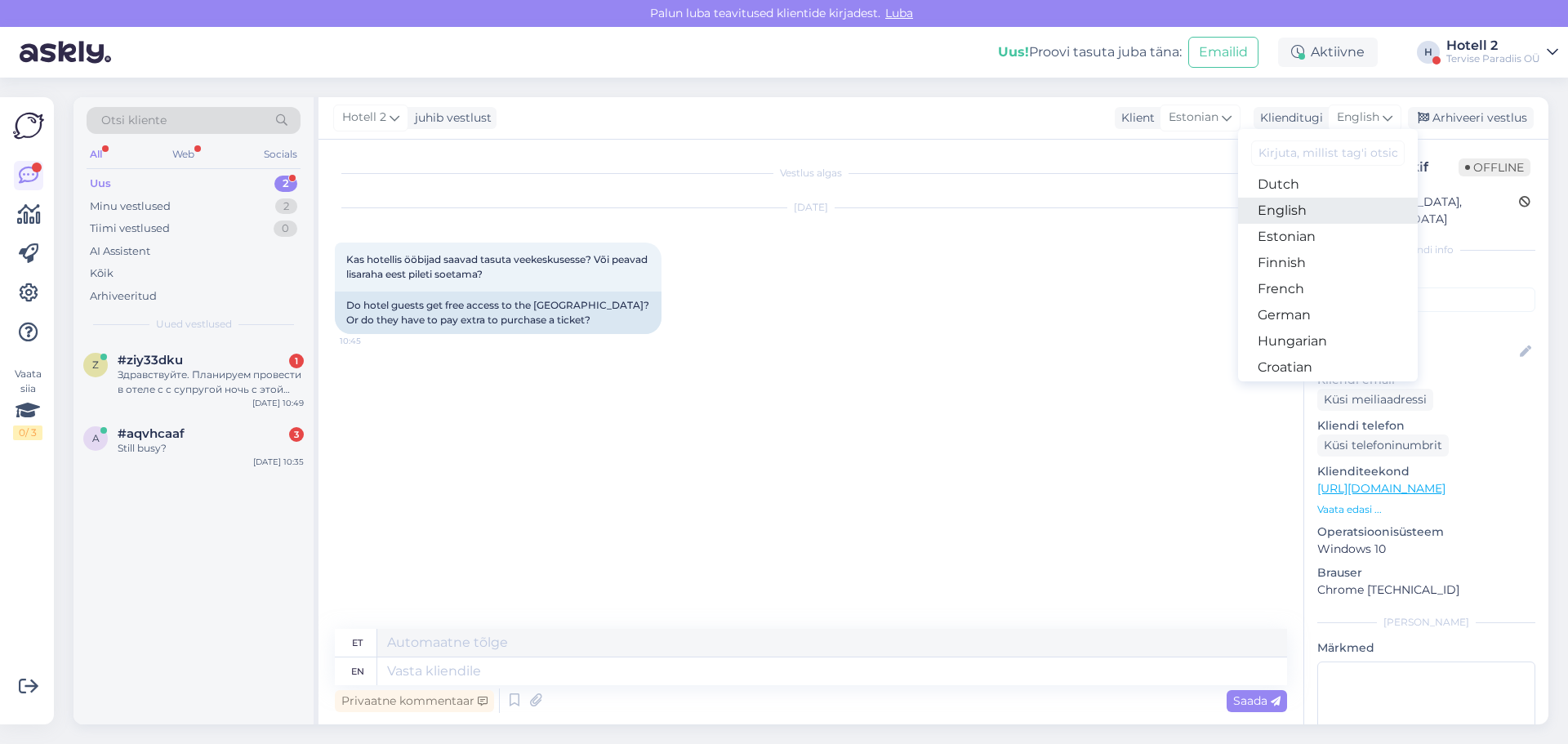
scroll to position [163, 0]
click at [1298, 238] on link "Estonian" at bounding box center [1327, 236] width 179 height 26
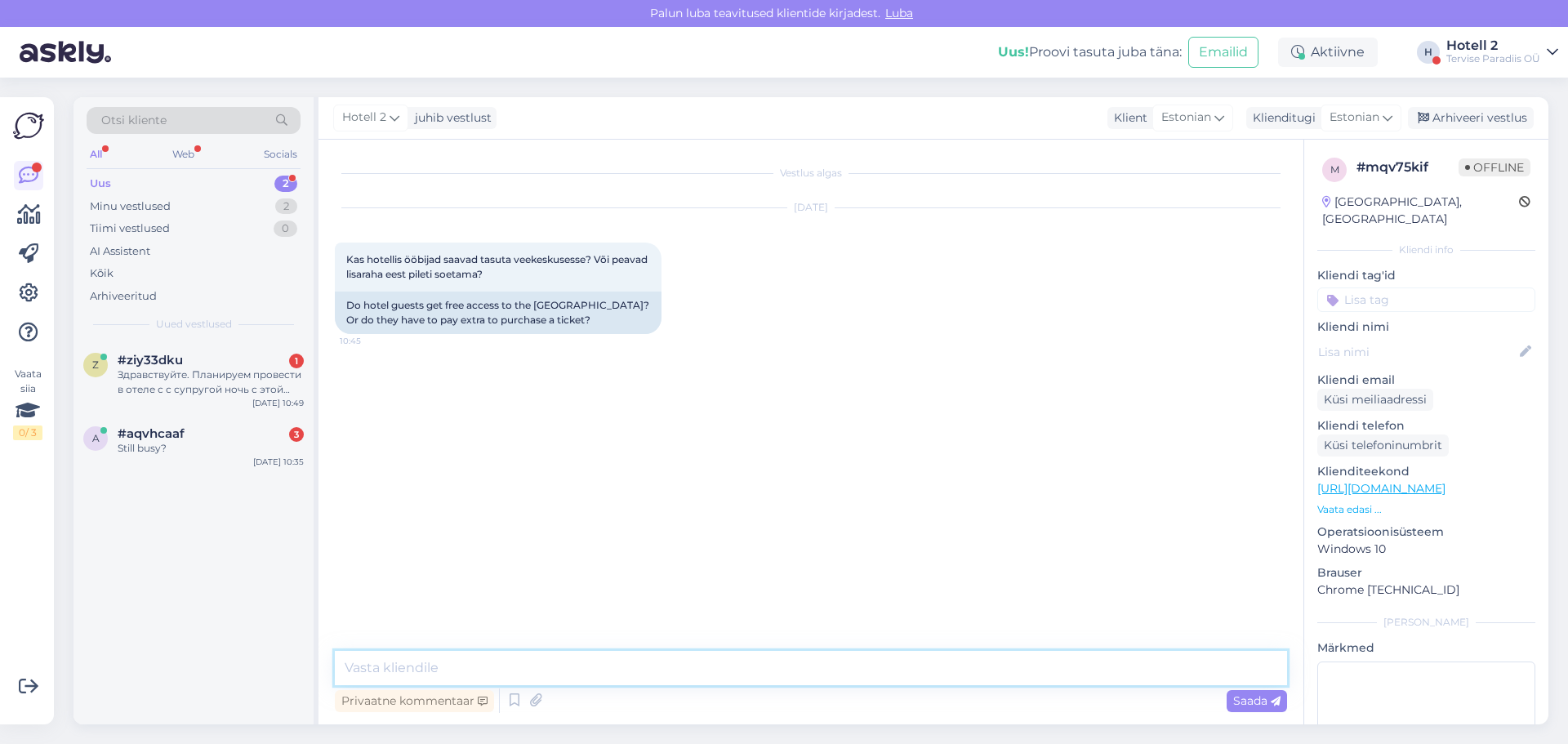
click at [431, 666] on textarea at bounding box center [811, 668] width 952 height 35
type textarea "Tere! Hotelli külastajatele on veekeskus hinna sees, [PERSON_NAME] ise valinud …"
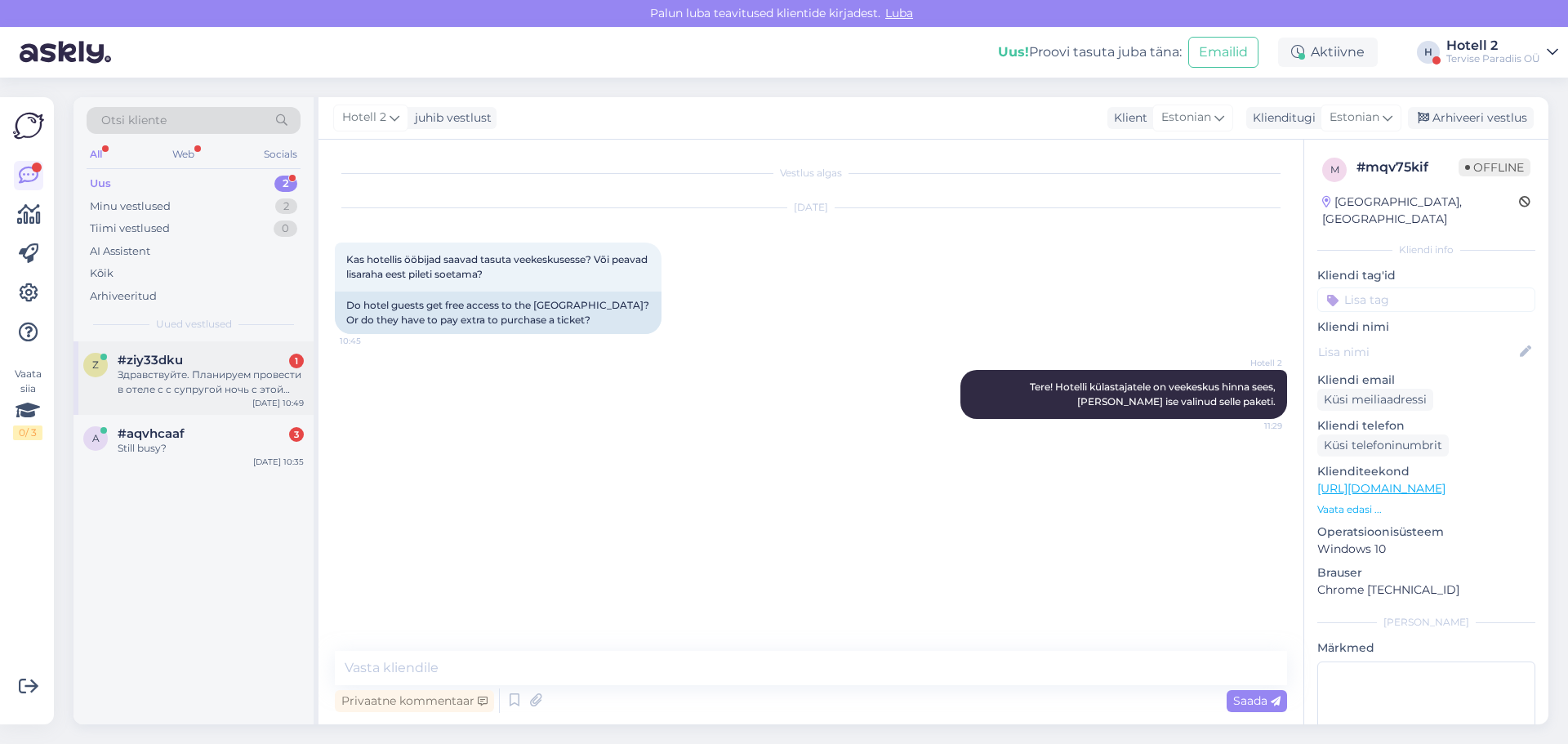
click at [225, 371] on div "Здравствуйте. Планируем провести в отеле с с супругой ночь с этой среды на четв…" at bounding box center [210, 382] width 186 height 29
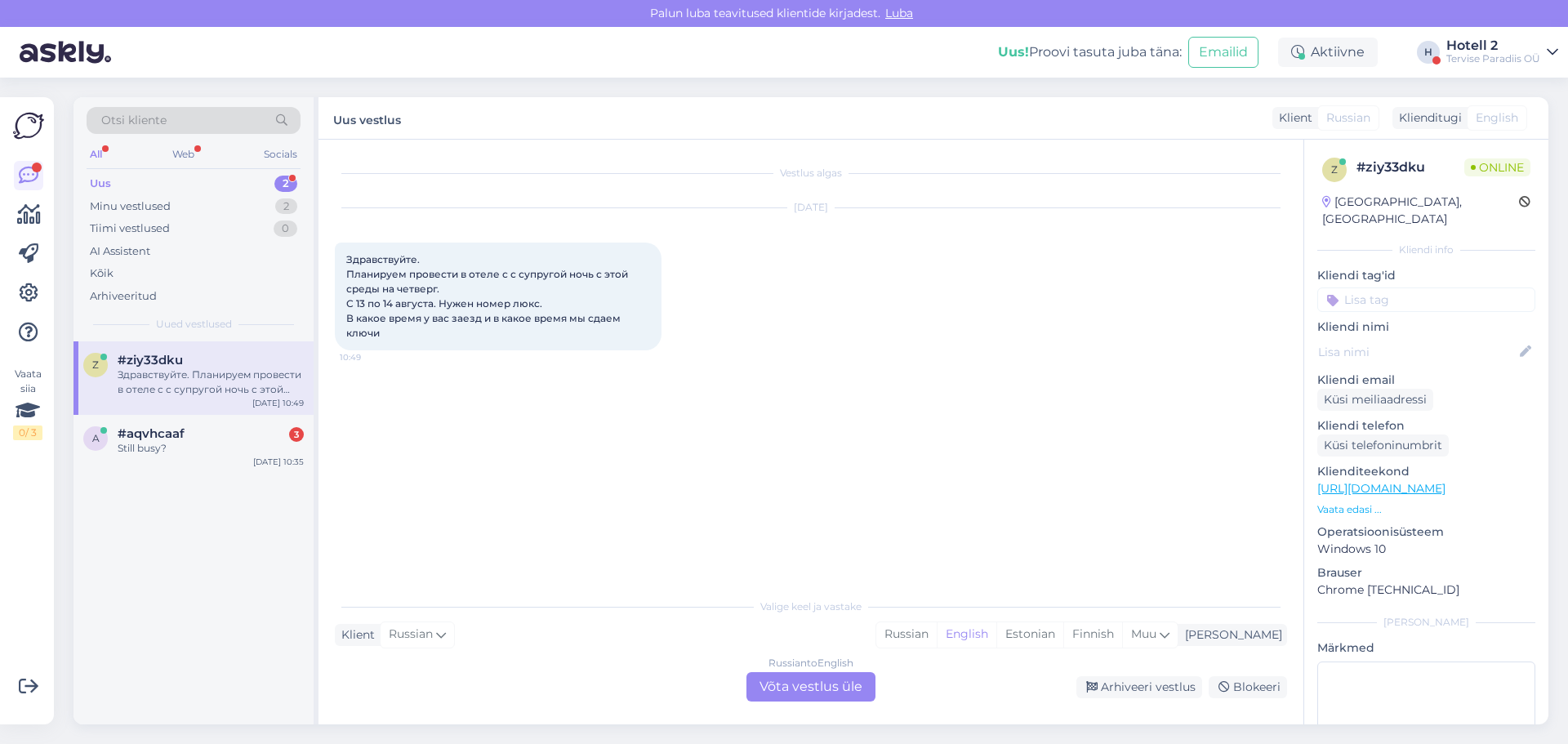
click at [767, 686] on div "Russian to English Võta vestlus üle" at bounding box center [811, 687] width 129 height 29
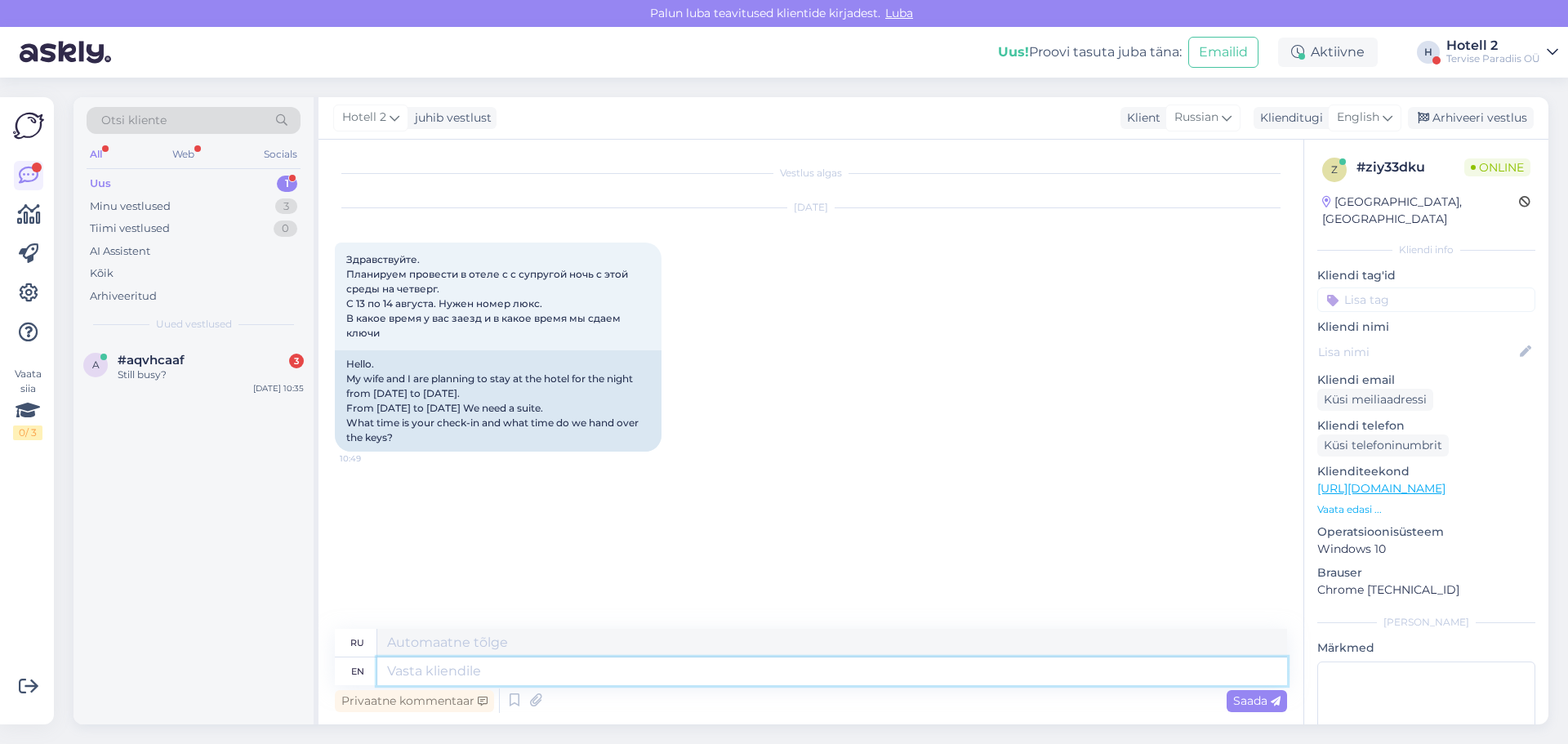
click at [400, 676] on textarea at bounding box center [831, 671] width 910 height 27
type textarea "Hello"
type textarea "Привет"
type textarea "Hello!"
type textarea "Привет!"
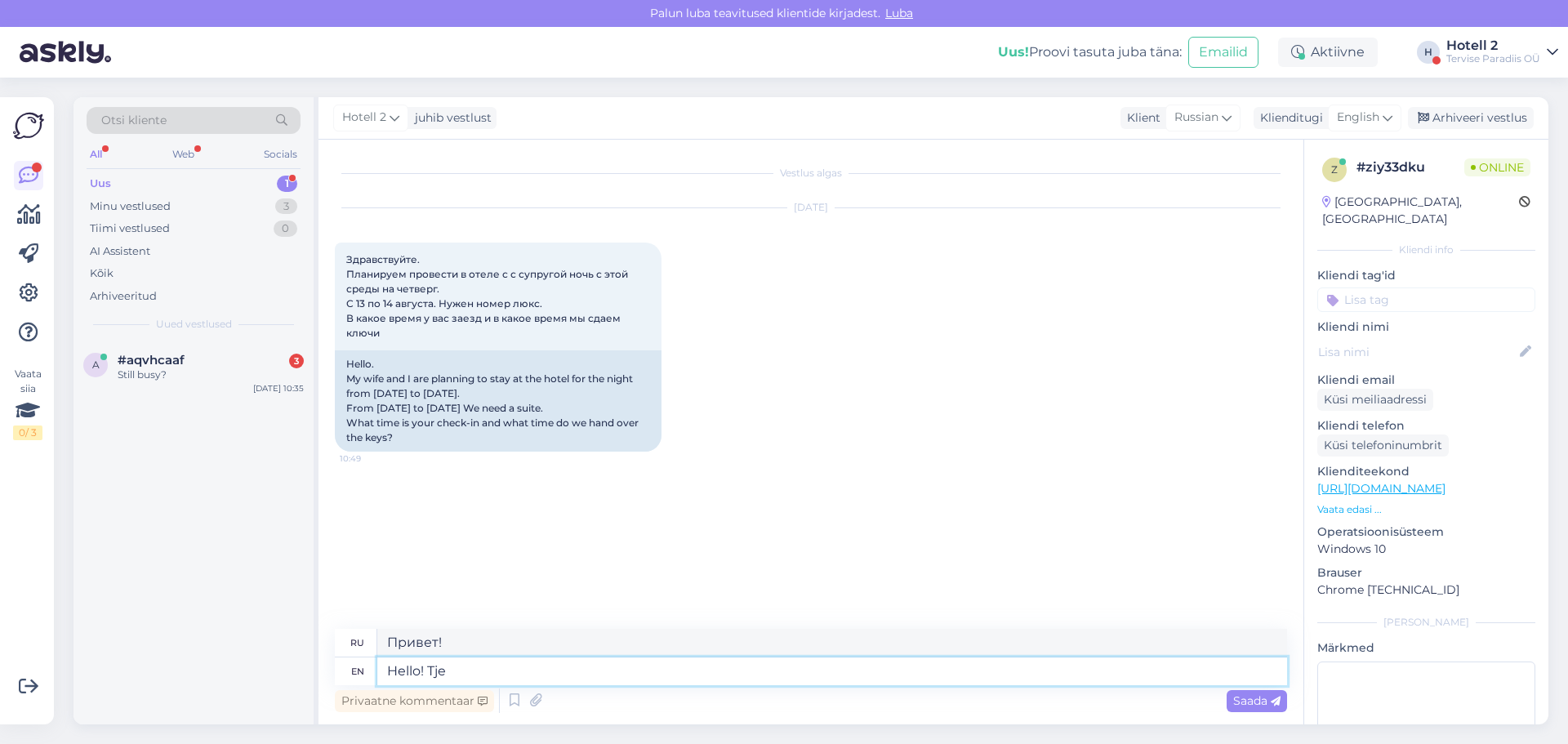
type textarea "Hello! Tje"
type textarea "Привет! Тже"
type textarea "Hello! The"
type textarea "Привет!"
type textarea "Hello! The check-i"
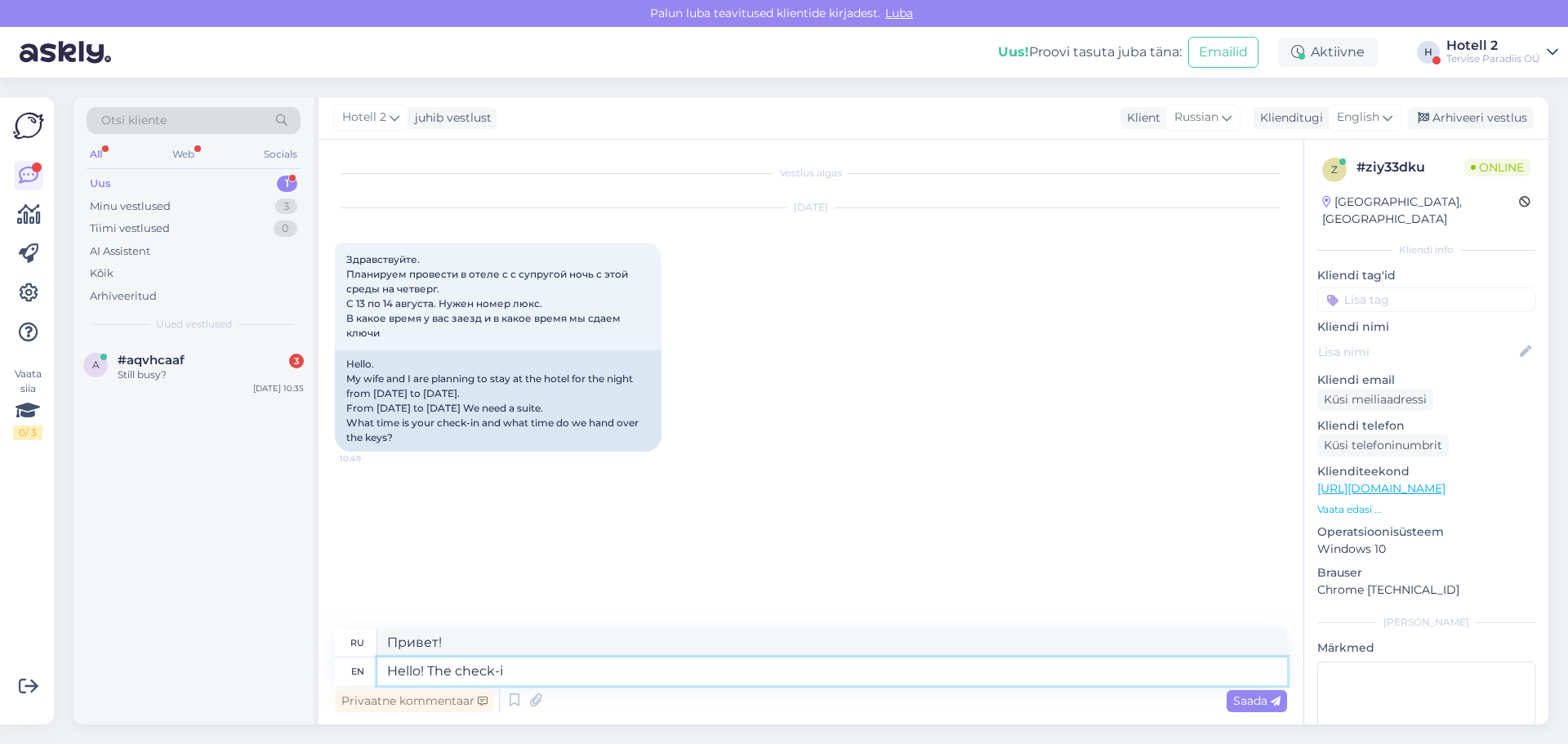
type textarea "Привет! Чек-"
type textarea "Hello! The check-in i"
type textarea "Здравствуйте! Регистрация заезда"
type textarea "Hello! The check-in is at"
type textarea "Здравствуйте! Регистрация заезда производится по адресу"
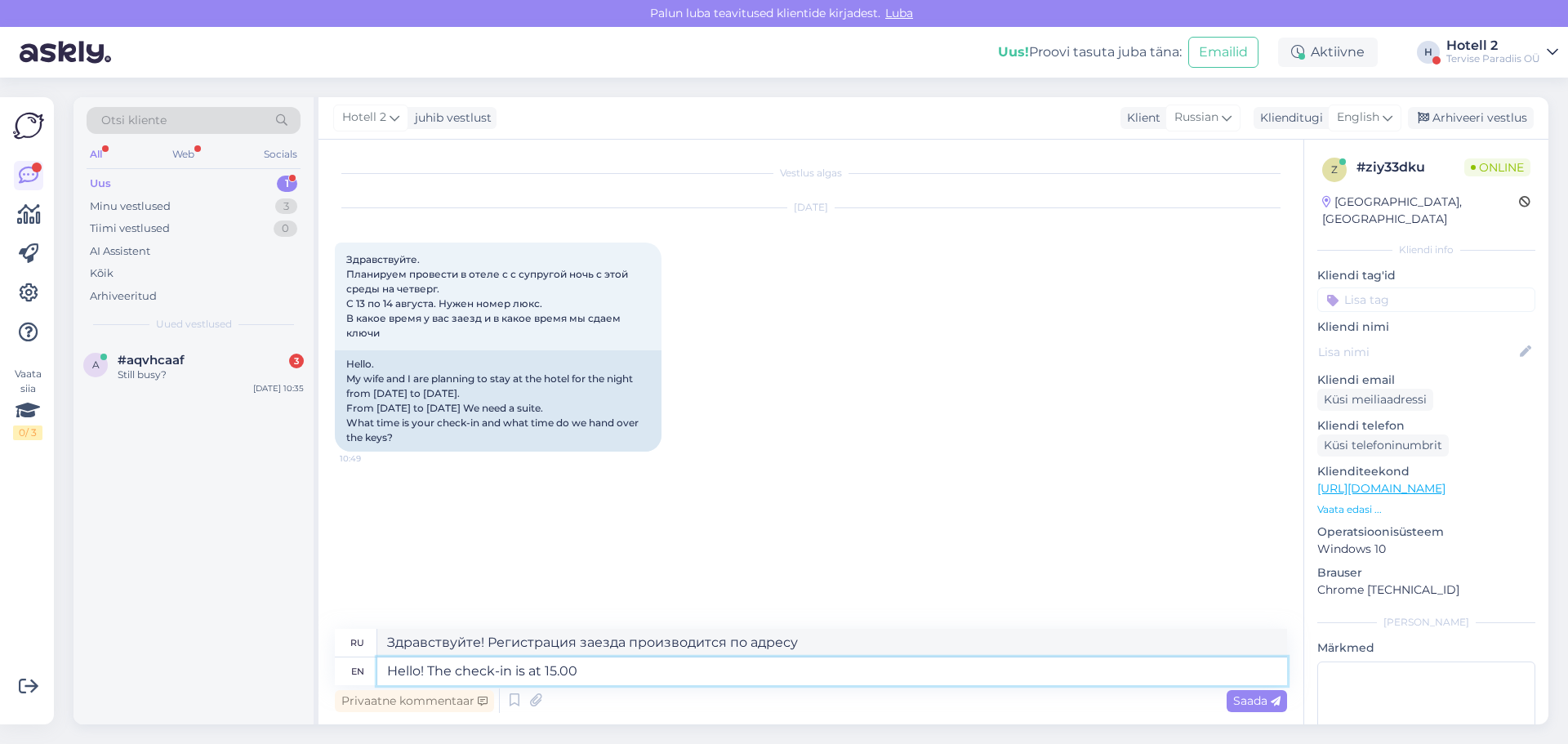
type textarea "Hello! The check-in is at 15.00"
type textarea "Здравствуйте! Регистрация заезда в 15.00"
type textarea "Hello! The check-in is at 15.00 oclock"
type textarea "Здравствуйте! Регистрация заезда в 15.00 ."
type textarea "Hello! The check-in is at 15.00"
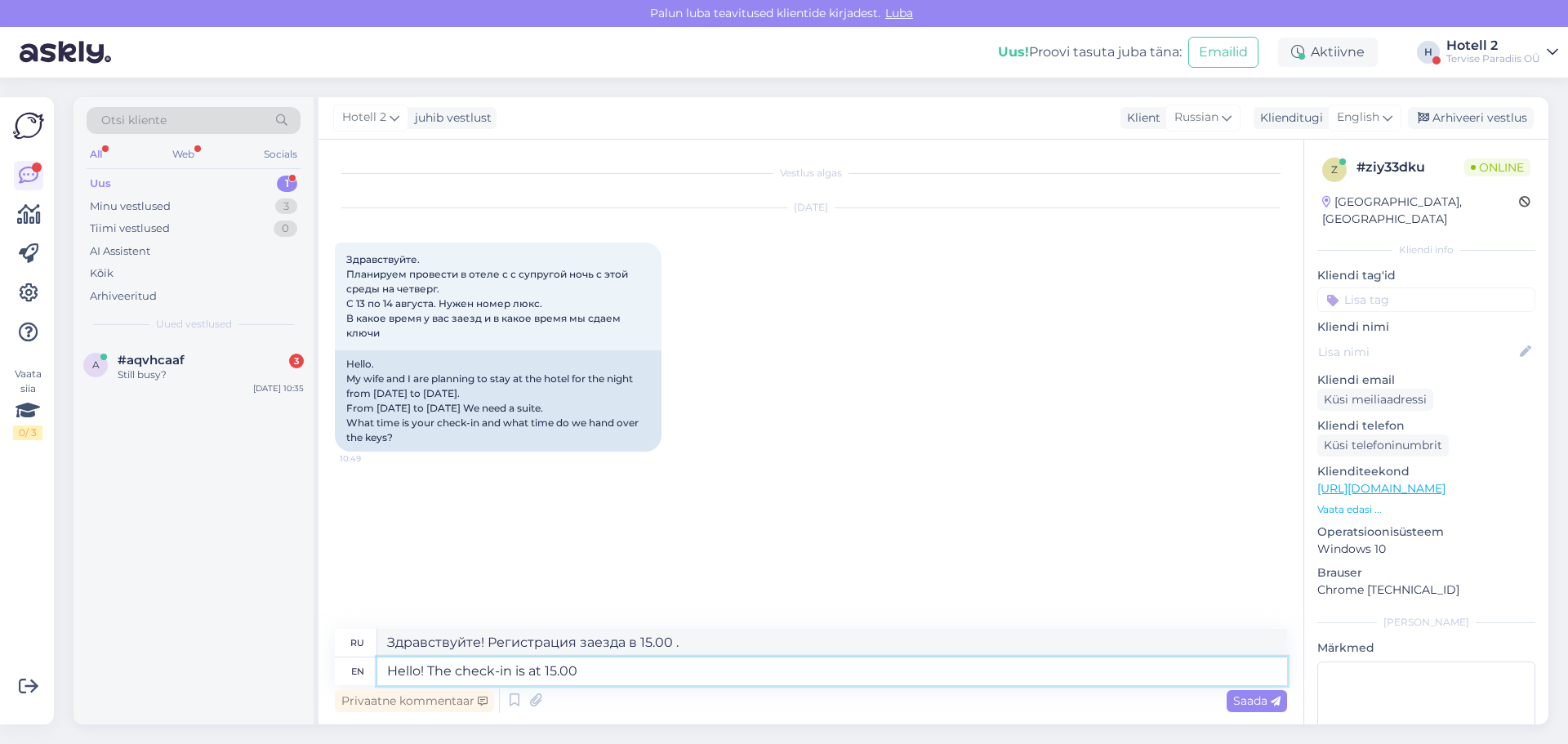
type textarea "Здравствуйте! Регистрация заезда в 15.00"
type textarea "Hello! The check-in is at 15"
type textarea "Здравствуйте! Регистрация заезда в 15."
type textarea "Hello! The check-in is at 15:00"
type textarea "Здравствуйте! Заезд в 15:00."
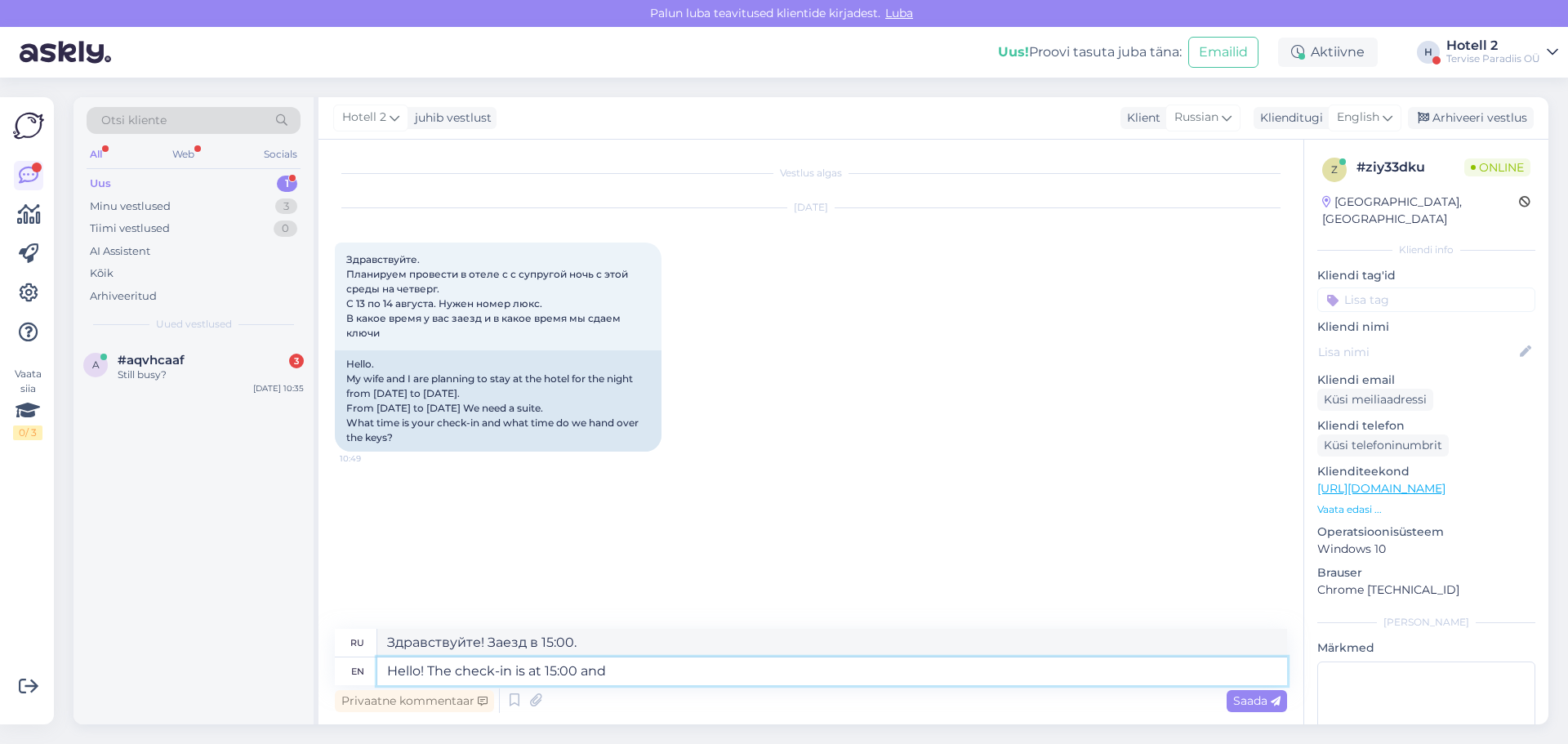
type textarea "Hello! The check-in is at 15:00 and"
type textarea "Здравствуйте! Регистрация заезда в 15:00."
type textarea "Hello! The check-in is at 15:00 and the check-out"
type textarea "Здравствуйте! Заезд в 15:00, выезд"
type textarea "Hello! The check-in is at 15:00 and the check-out is a"
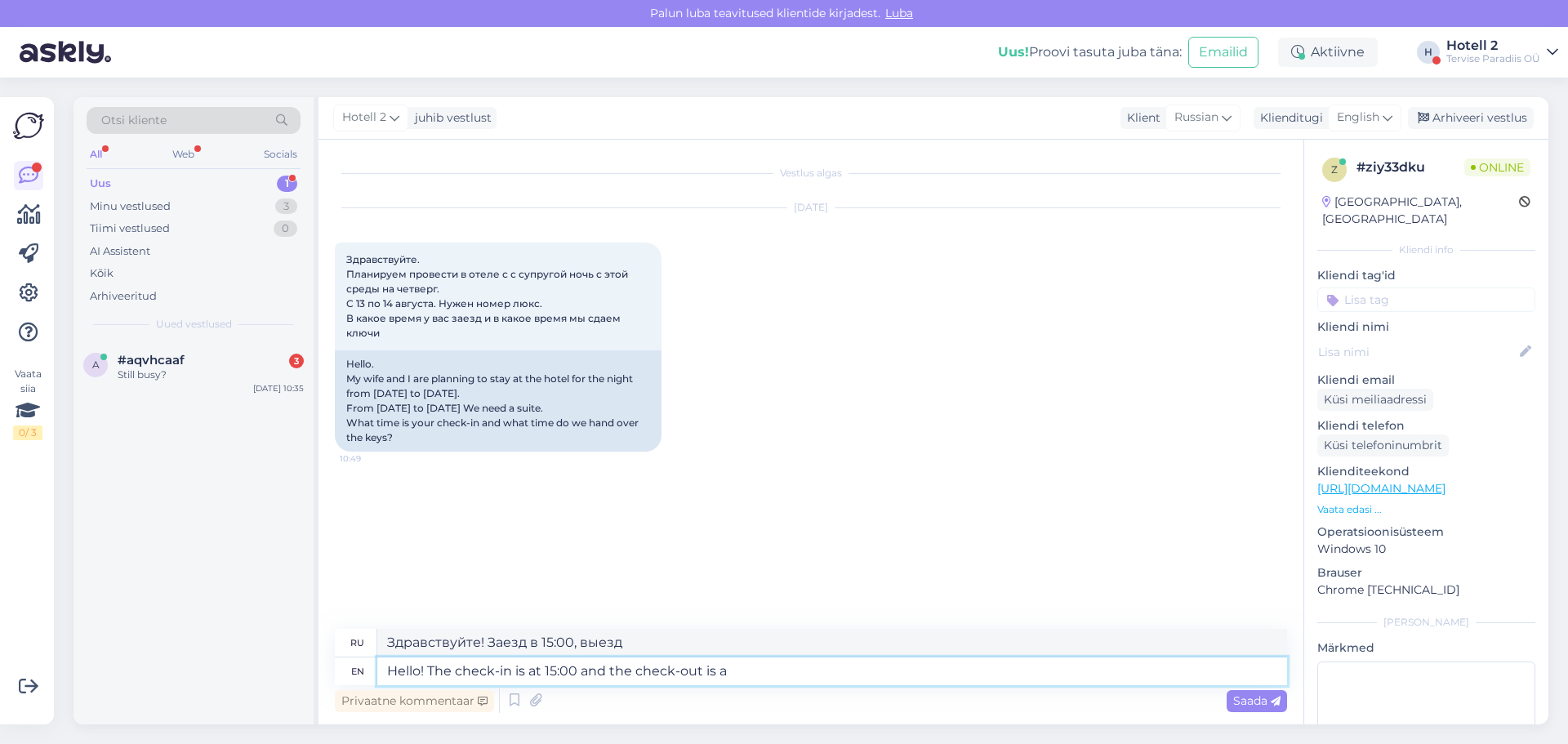
type textarea "Здравствуйте! Заезд в 15:00, выезд в 15:00."
type textarea "Hello! The check-in is at 15:00 and the check-out is at"
type textarea "Здравствуйте! Заезд в 15:00, выезд в"
type textarea "Hello! The check-in is at 15:00 and the check-out is at 12."
type textarea "Здравствуйте! Заезд в 15:00, выезд в 12:00."
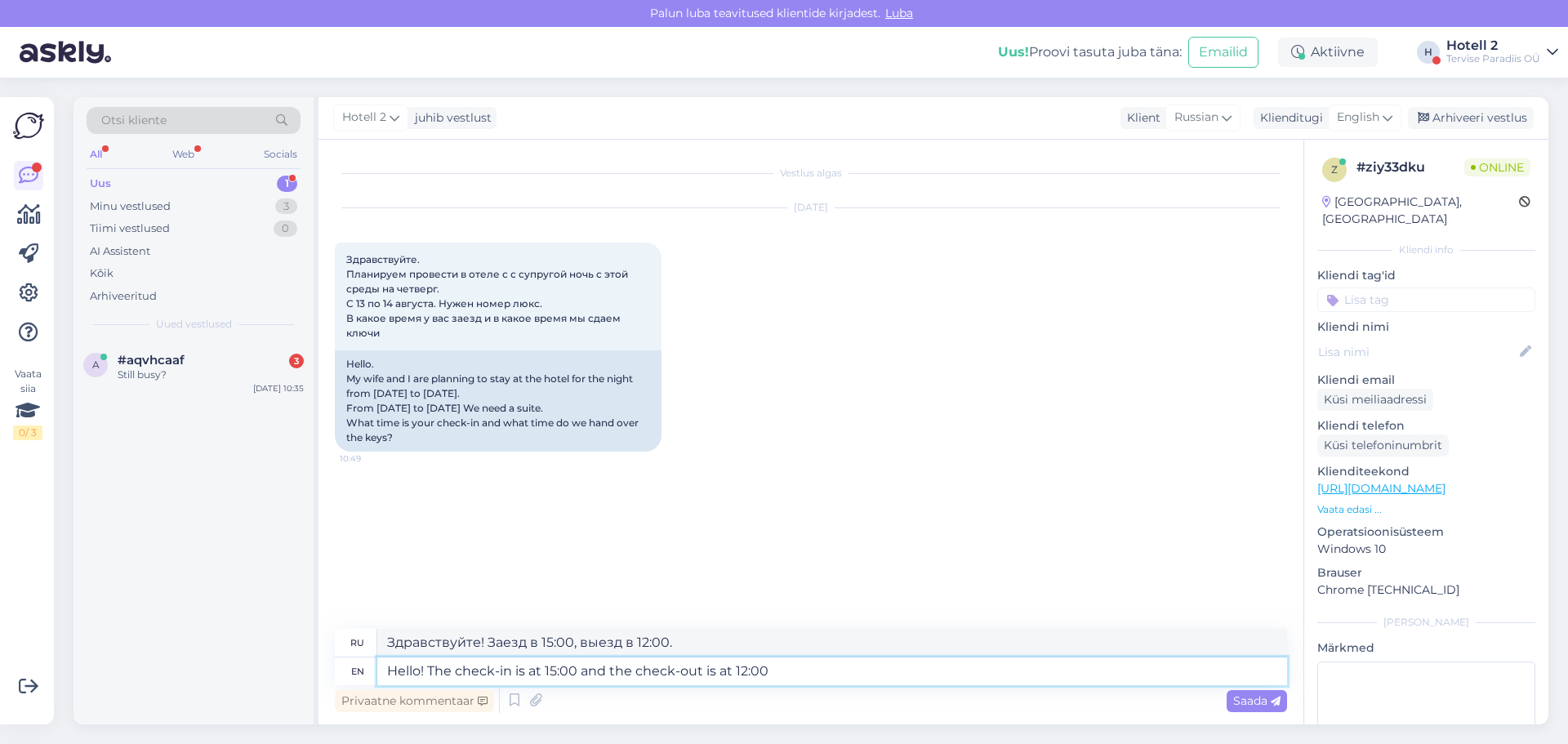
click at [539, 671] on textarea "Hello! The check-in is at 15:00 and the check-out is at 12:00" at bounding box center [831, 671] width 910 height 27
type textarea "Hello! The check-in is from 15:00 and the check-out is at 12:00"
type textarea "Здравствуйте! Заезд с 15:00, выезд в 12:00."
click at [805, 676] on textarea "Hello! The check-in is from 15:00 and the check-out is at 12:00" at bounding box center [831, 671] width 910 height 27
type textarea "Hello! The check-in is from 15:00 and the check-out is at 12:00."
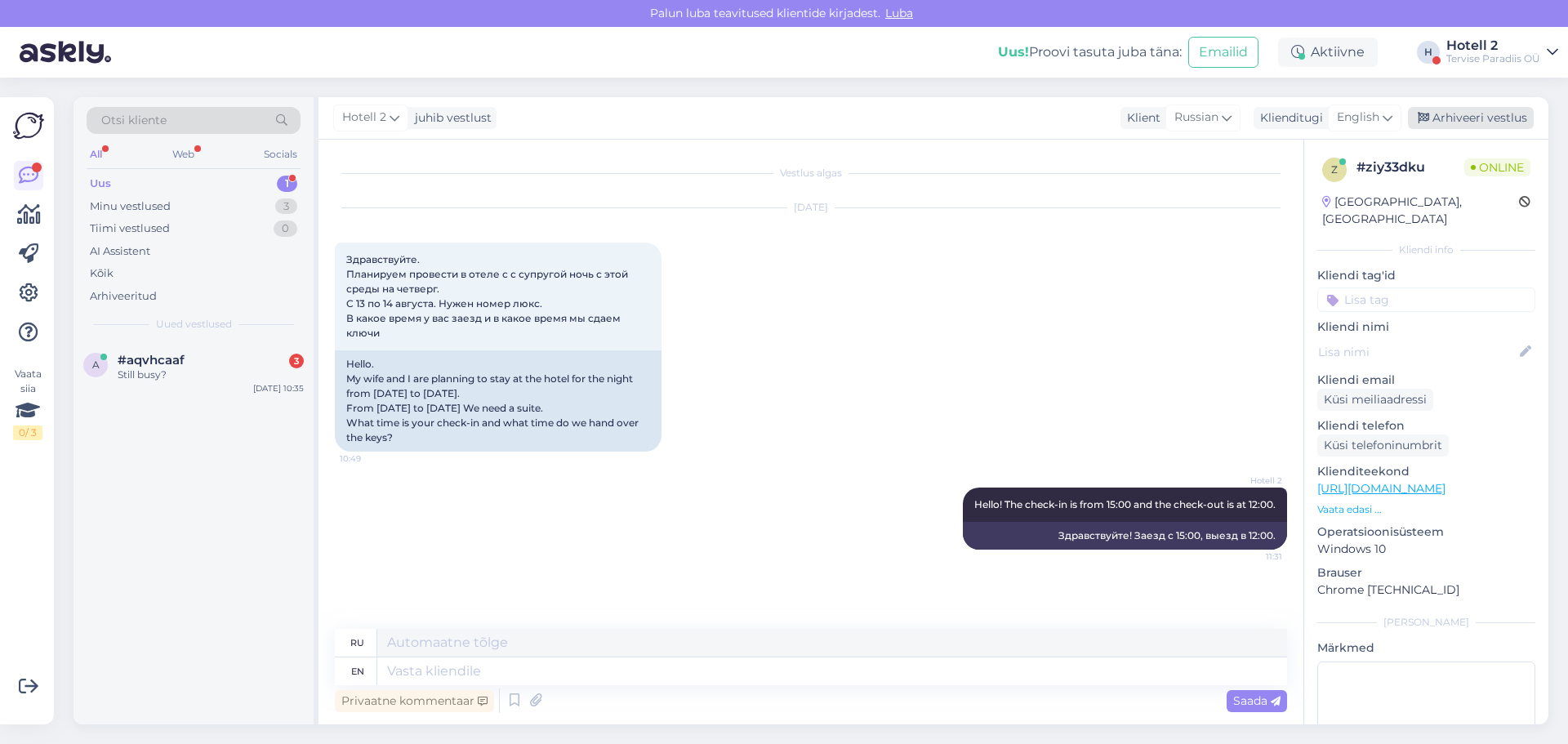
click at [1481, 121] on div "Arhiveeri vestlus" at bounding box center [1471, 117] width 126 height 22
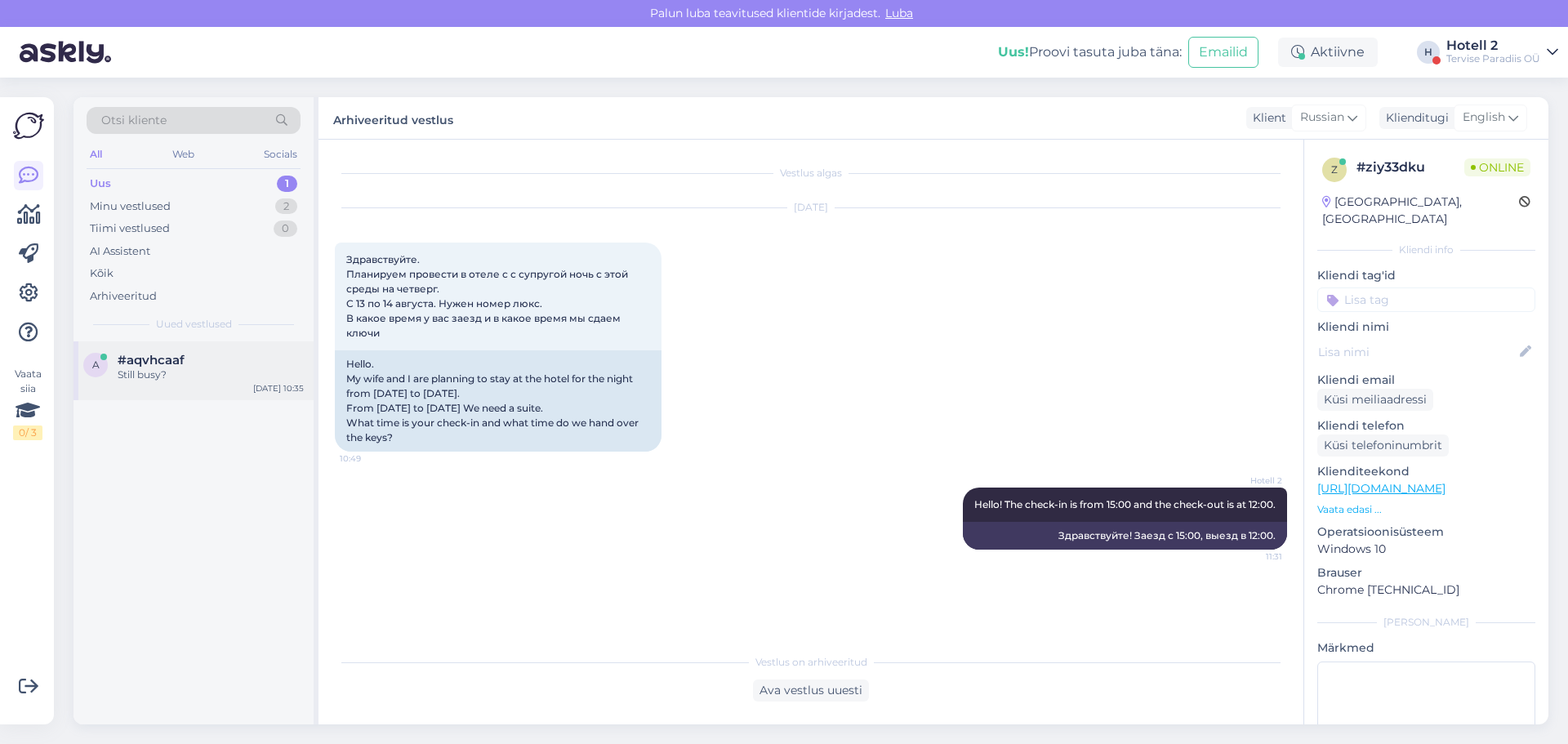
click at [167, 371] on div "Still busy?" at bounding box center [210, 375] width 186 height 15
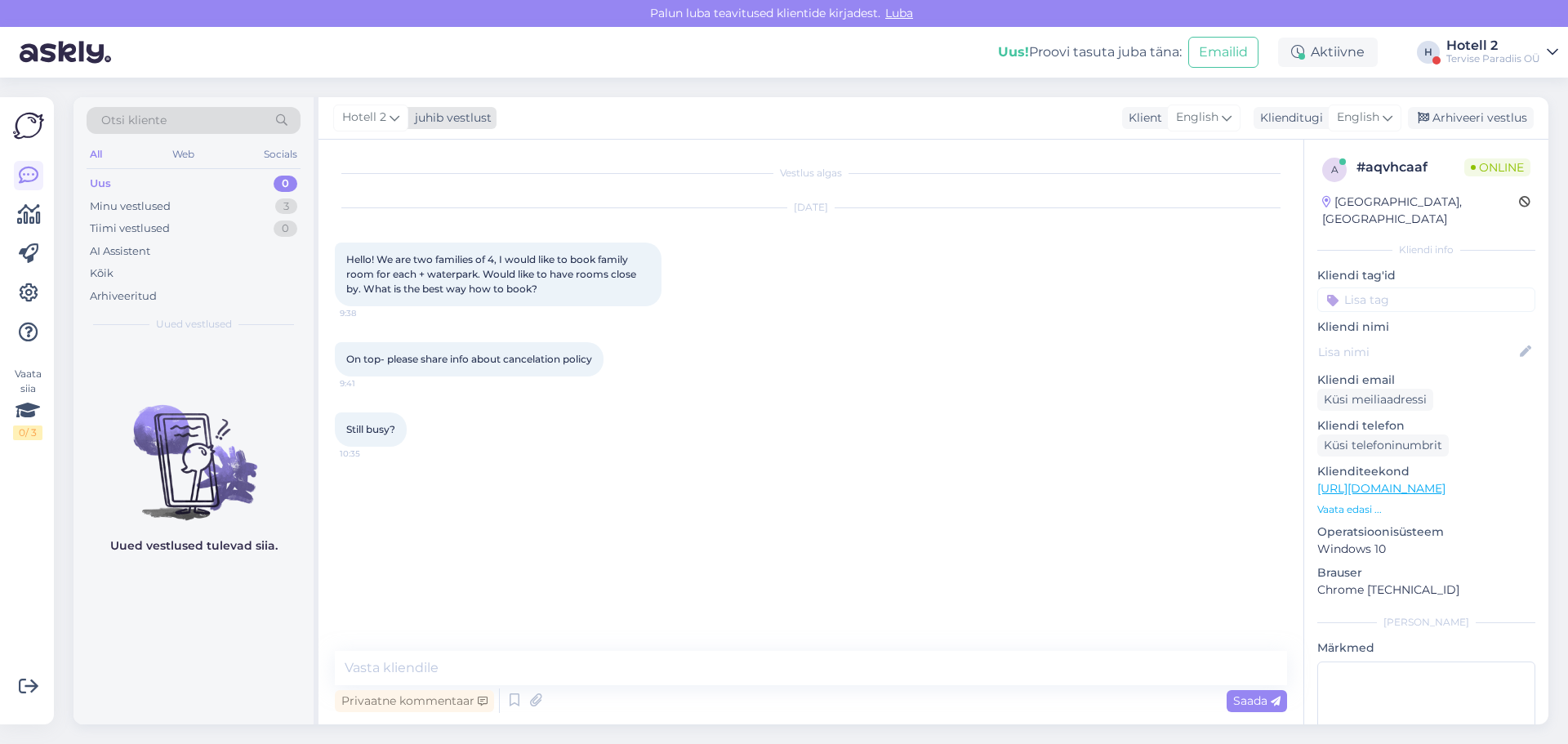
click at [387, 118] on div "Hotell 2" at bounding box center [371, 117] width 76 height 26
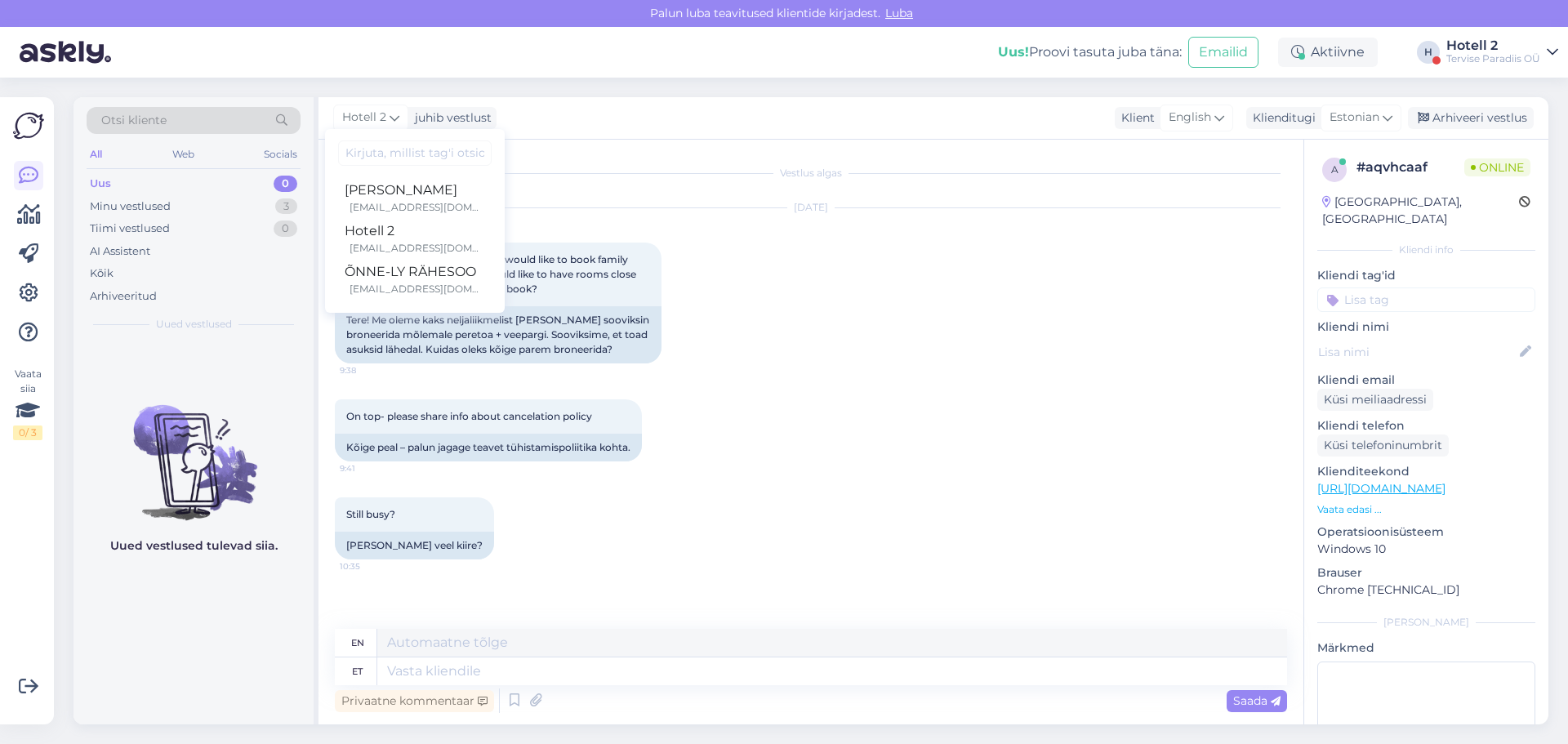
click at [552, 154] on div "Vestlus algas [DATE] Hello! We are two families of 4, I would like to book fami…" at bounding box center [811, 432] width 985 height 585
